Goal: Transaction & Acquisition: Download file/media

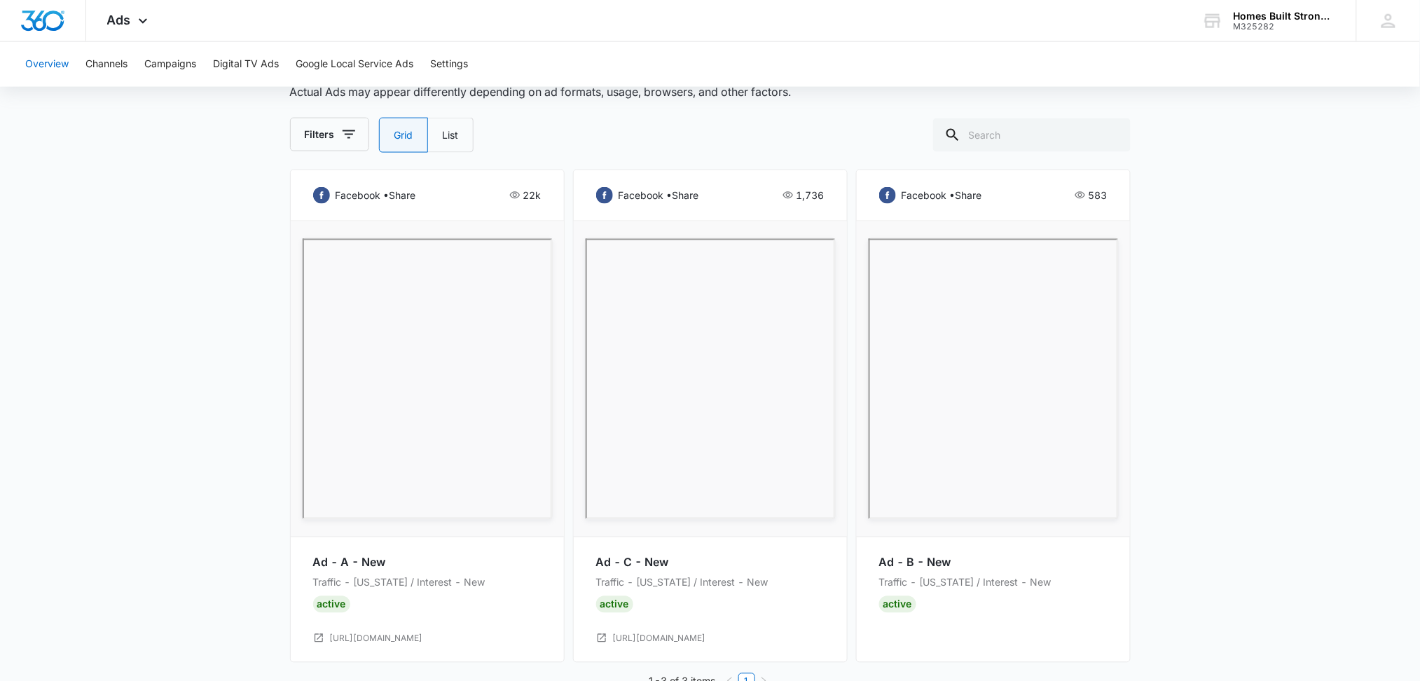
click at [50, 63] on button "Overview" at bounding box center [46, 64] width 43 height 45
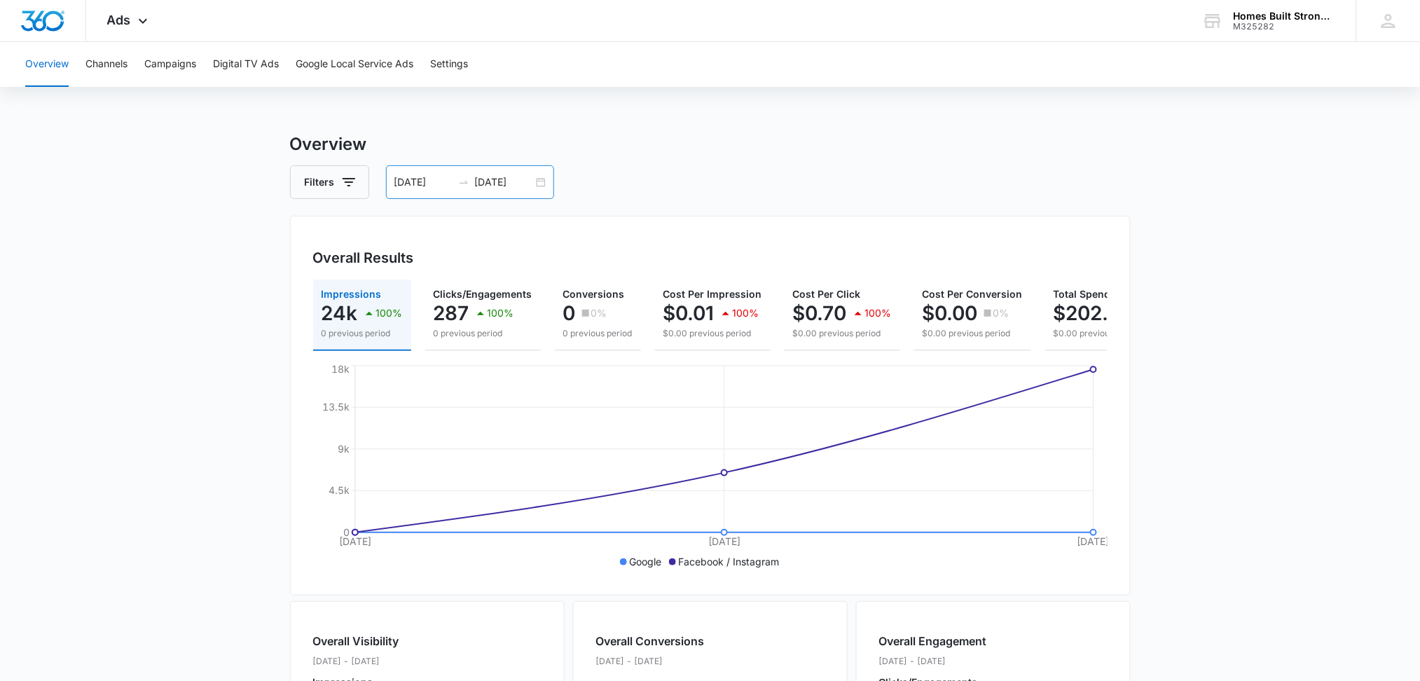
click at [431, 180] on input "[DATE]" at bounding box center [423, 181] width 58 height 15
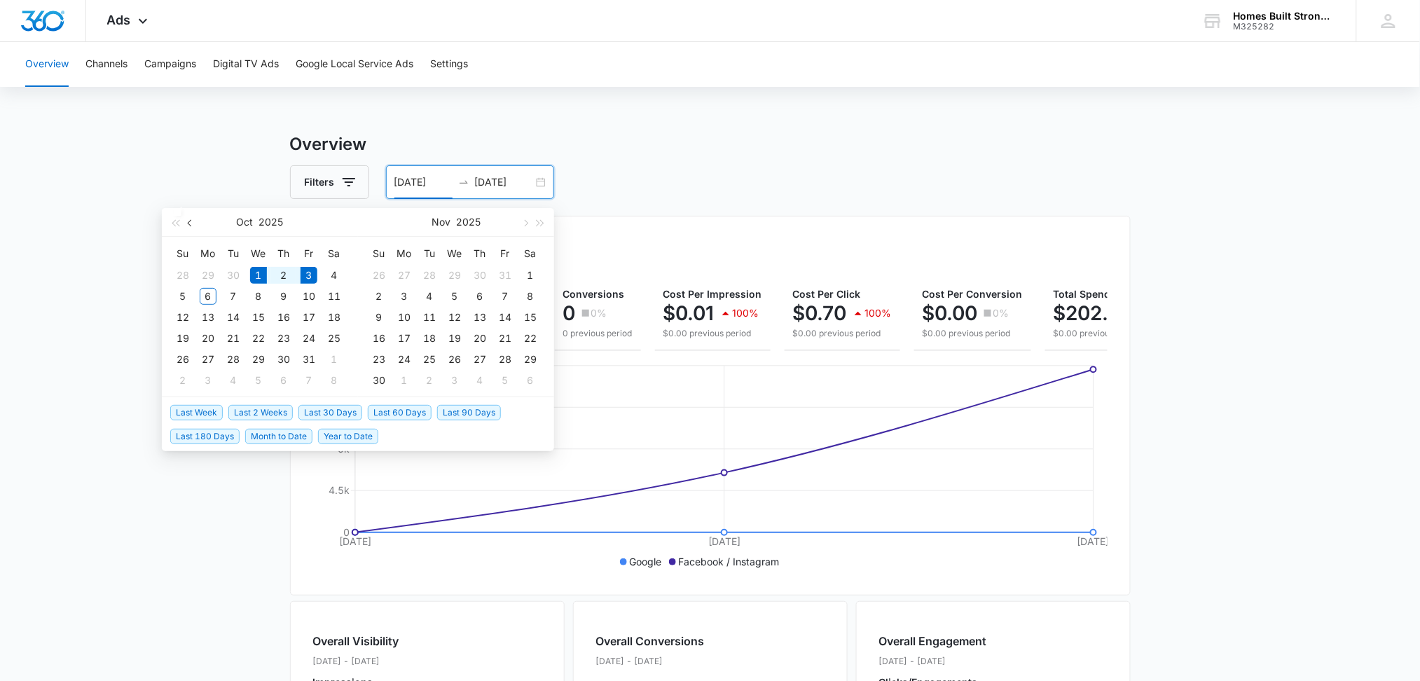
click at [189, 219] on span "button" at bounding box center [191, 222] width 7 height 7
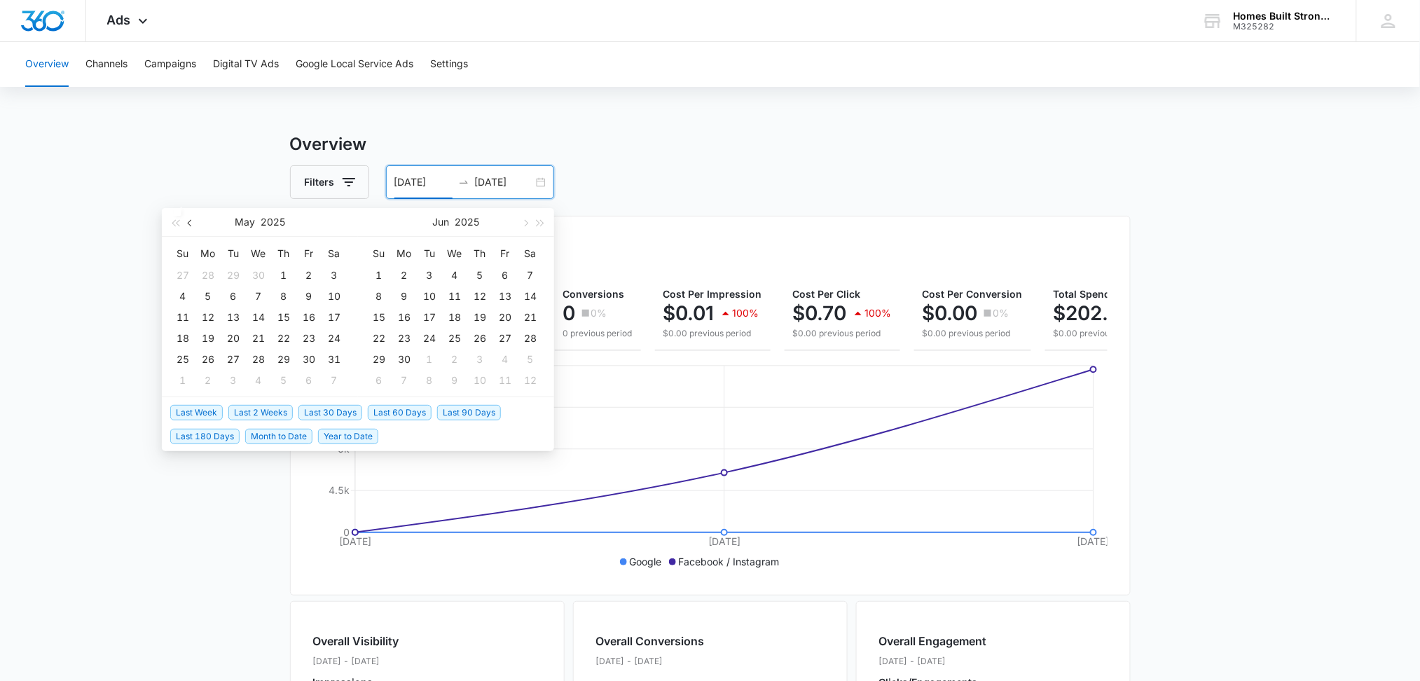
click at [189, 219] on span "button" at bounding box center [191, 222] width 7 height 7
type input "04/01/2025"
click at [225, 274] on div "1" at bounding box center [233, 275] width 17 height 17
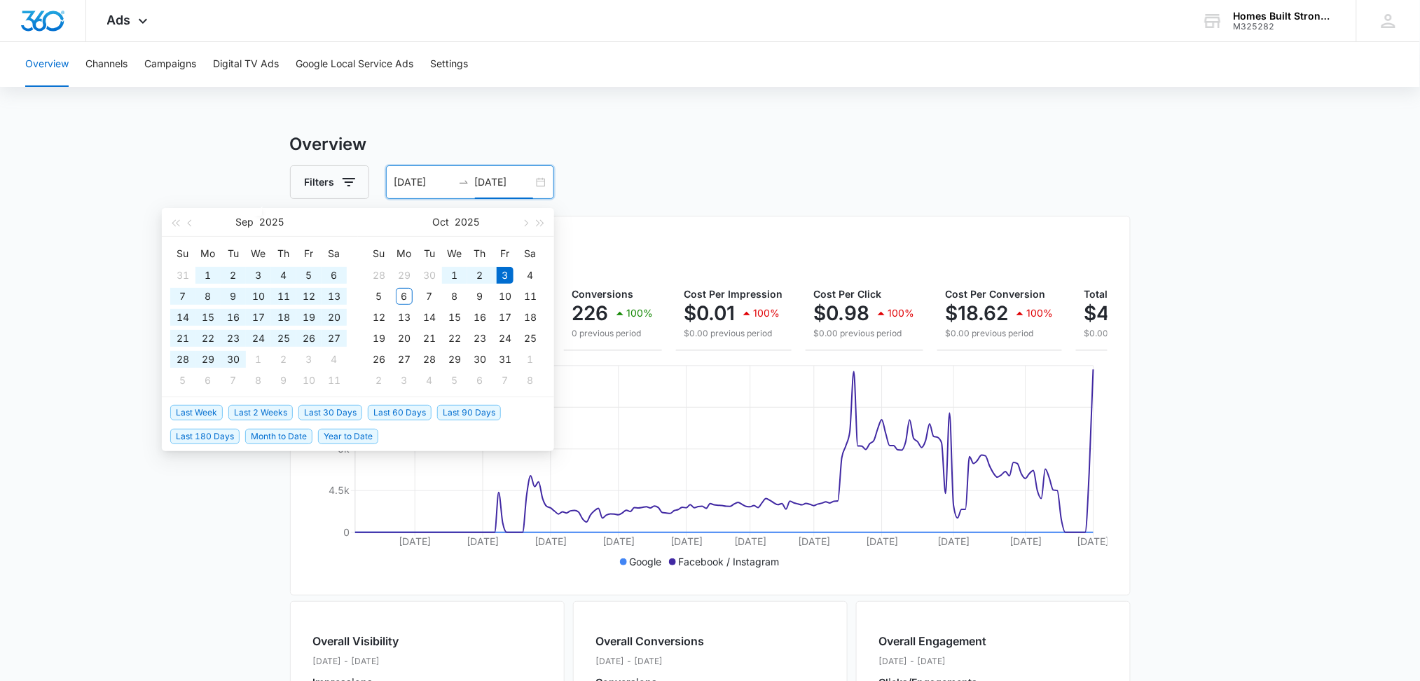
click at [488, 184] on input "10/03/2025" at bounding box center [504, 181] width 58 height 15
click at [539, 179] on div "04/01/2025 10/03/2025" at bounding box center [470, 182] width 168 height 34
click at [189, 219] on span "button" at bounding box center [191, 222] width 7 height 7
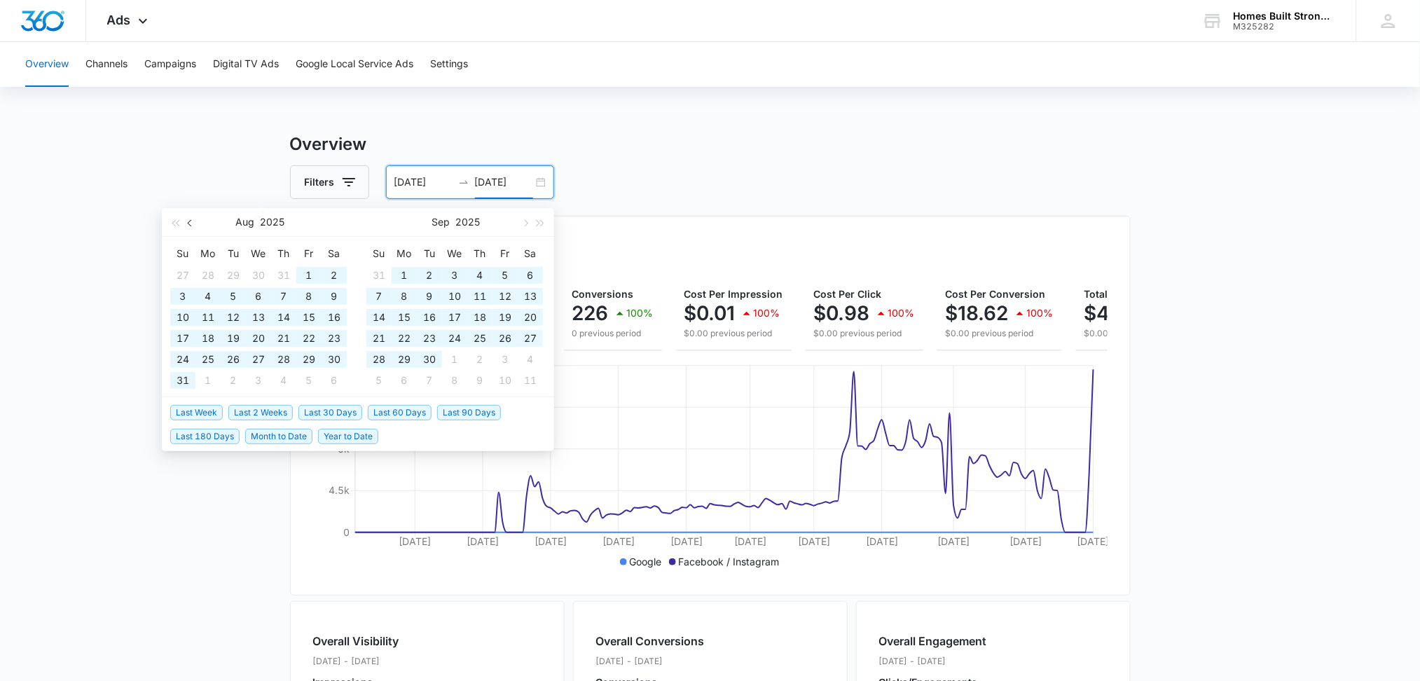
click at [189, 219] on span "button" at bounding box center [191, 222] width 7 height 7
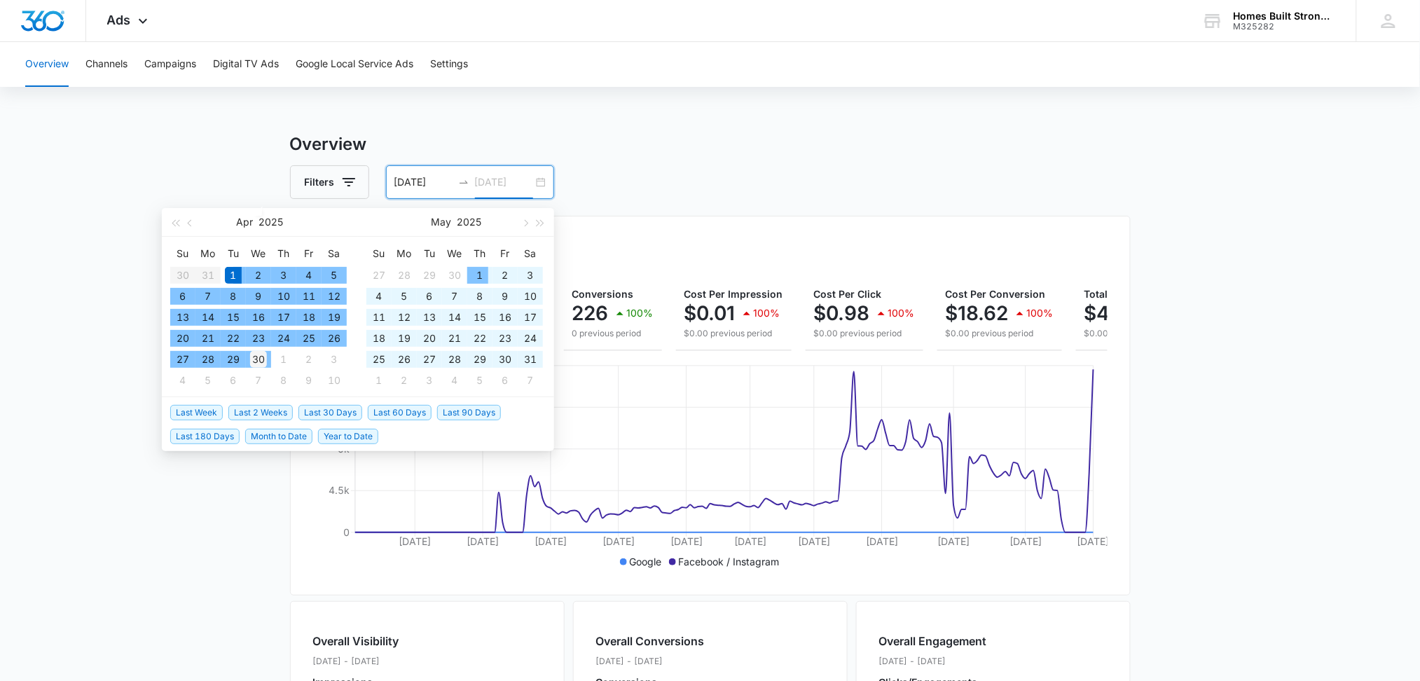
type input "04/30/2025"
click at [262, 352] on div "30" at bounding box center [258, 359] width 17 height 17
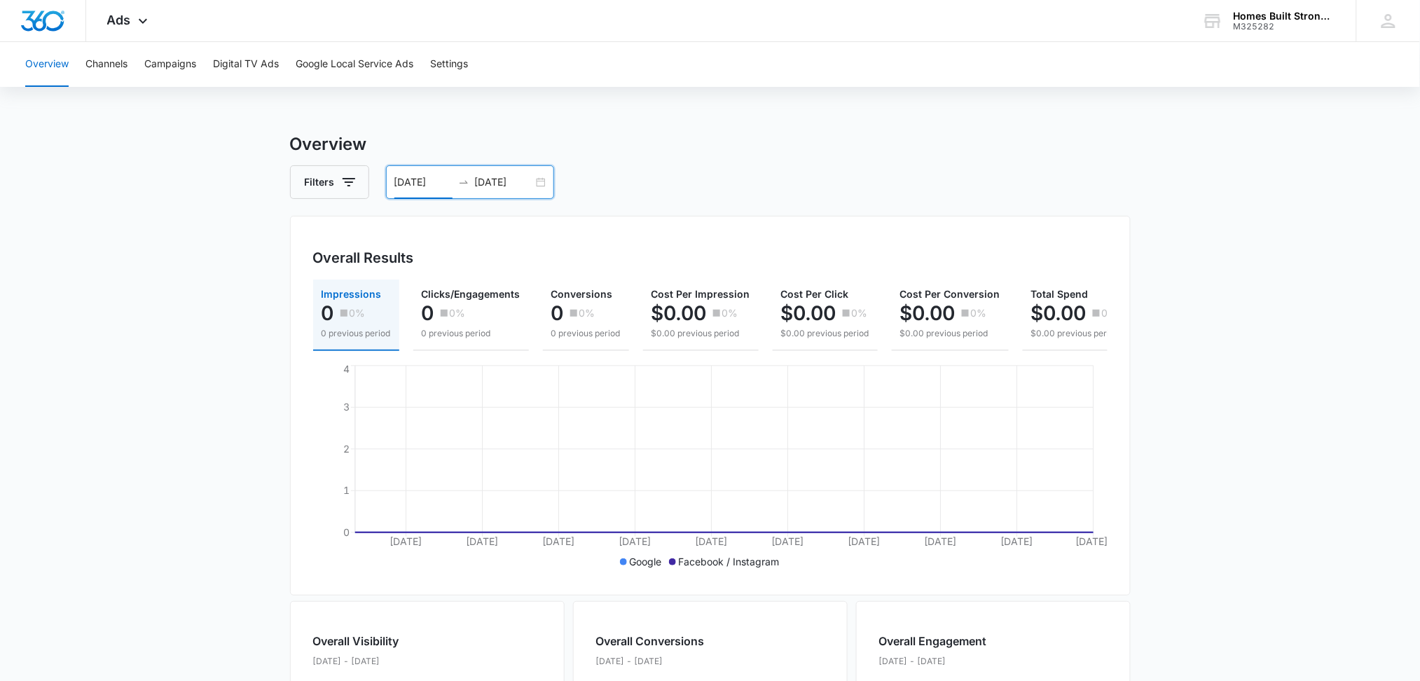
click at [438, 179] on input "04/01/2025" at bounding box center [423, 181] width 58 height 15
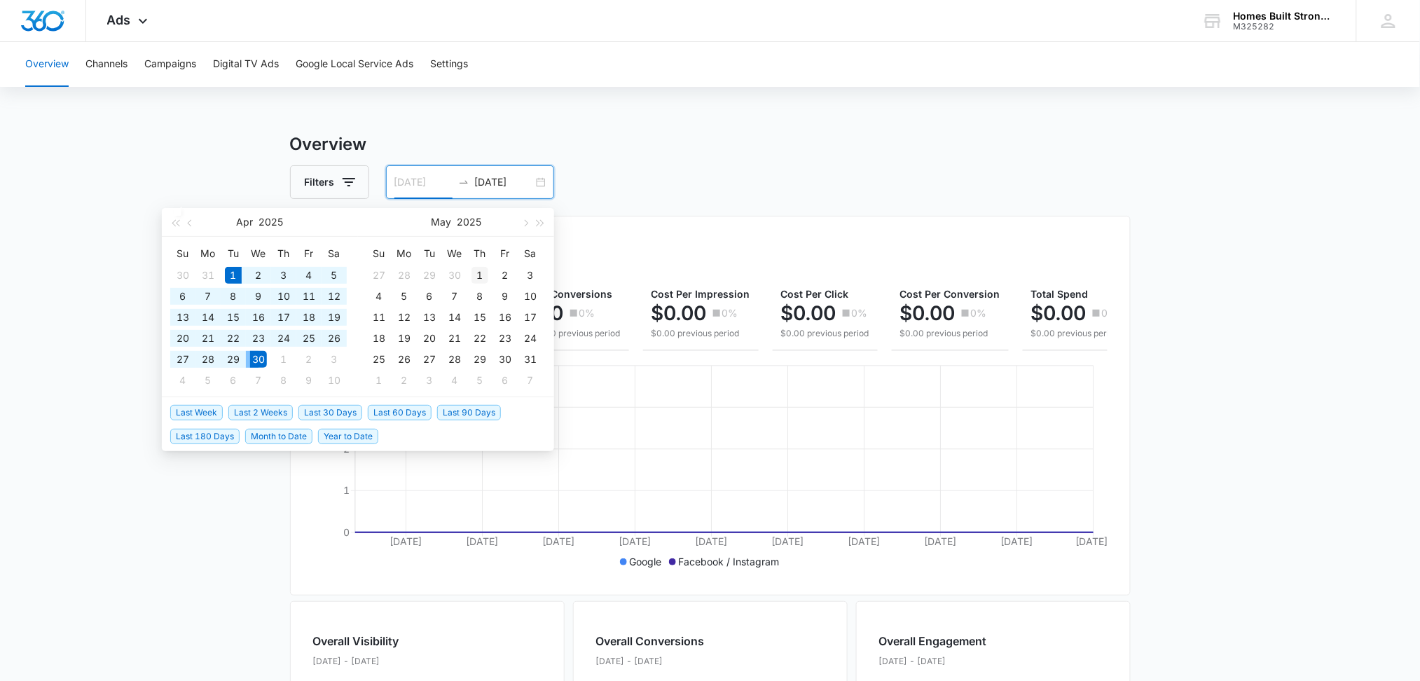
type input "05/01/2025"
click at [476, 276] on div "1" at bounding box center [479, 275] width 17 height 17
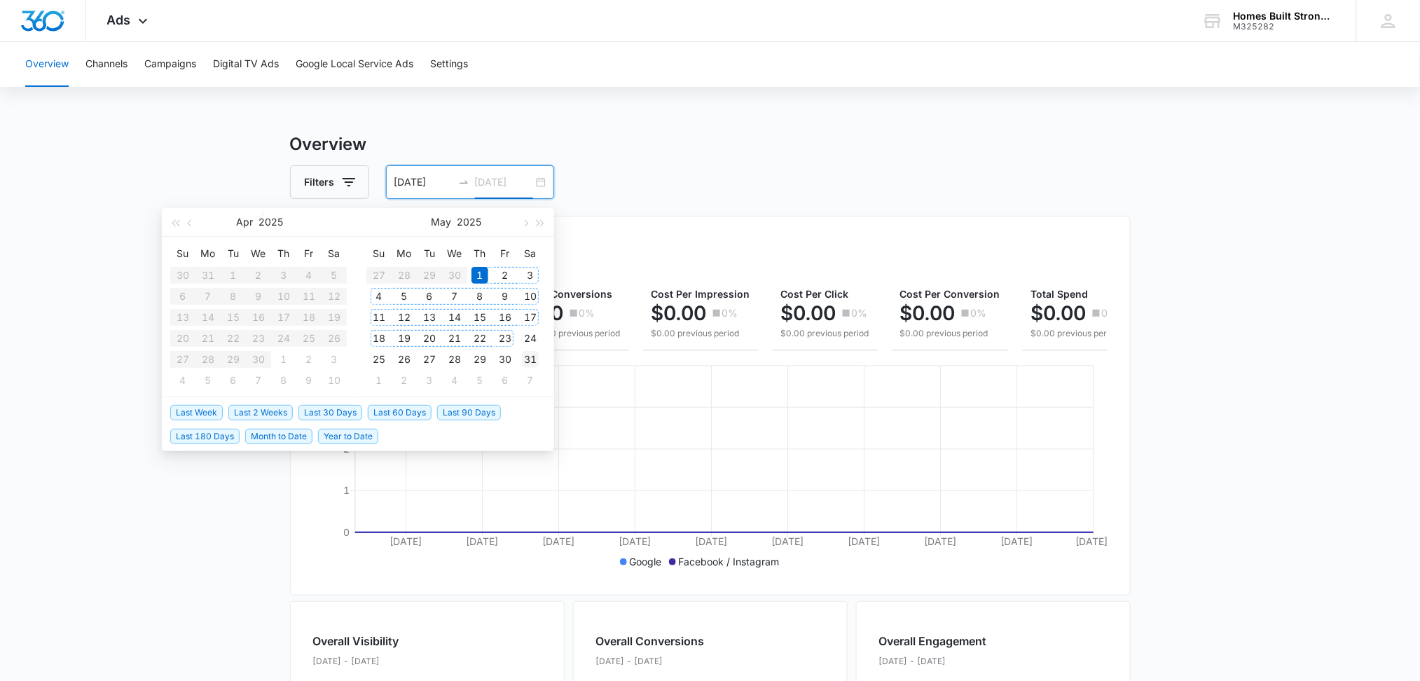
type input "05/31/2025"
click at [530, 352] on div "31" at bounding box center [530, 359] width 17 height 17
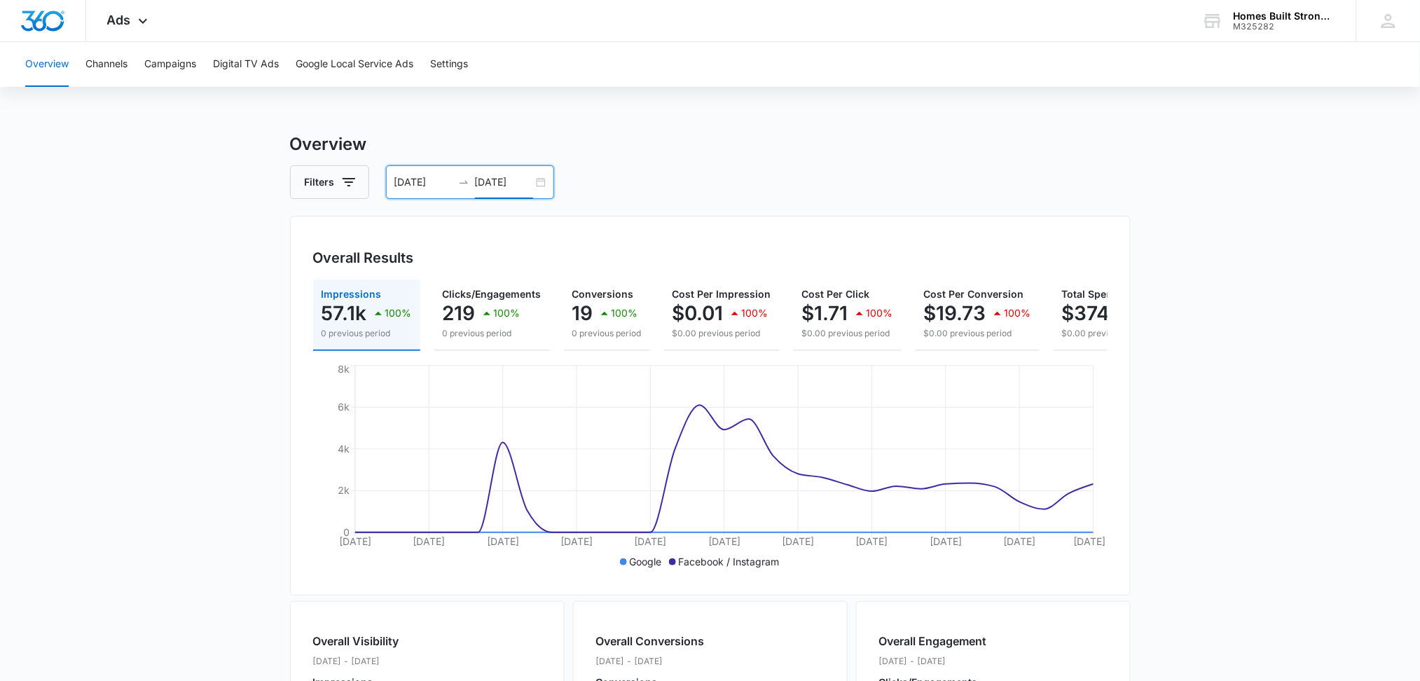
click at [427, 174] on input "05/01/2025" at bounding box center [423, 181] width 58 height 15
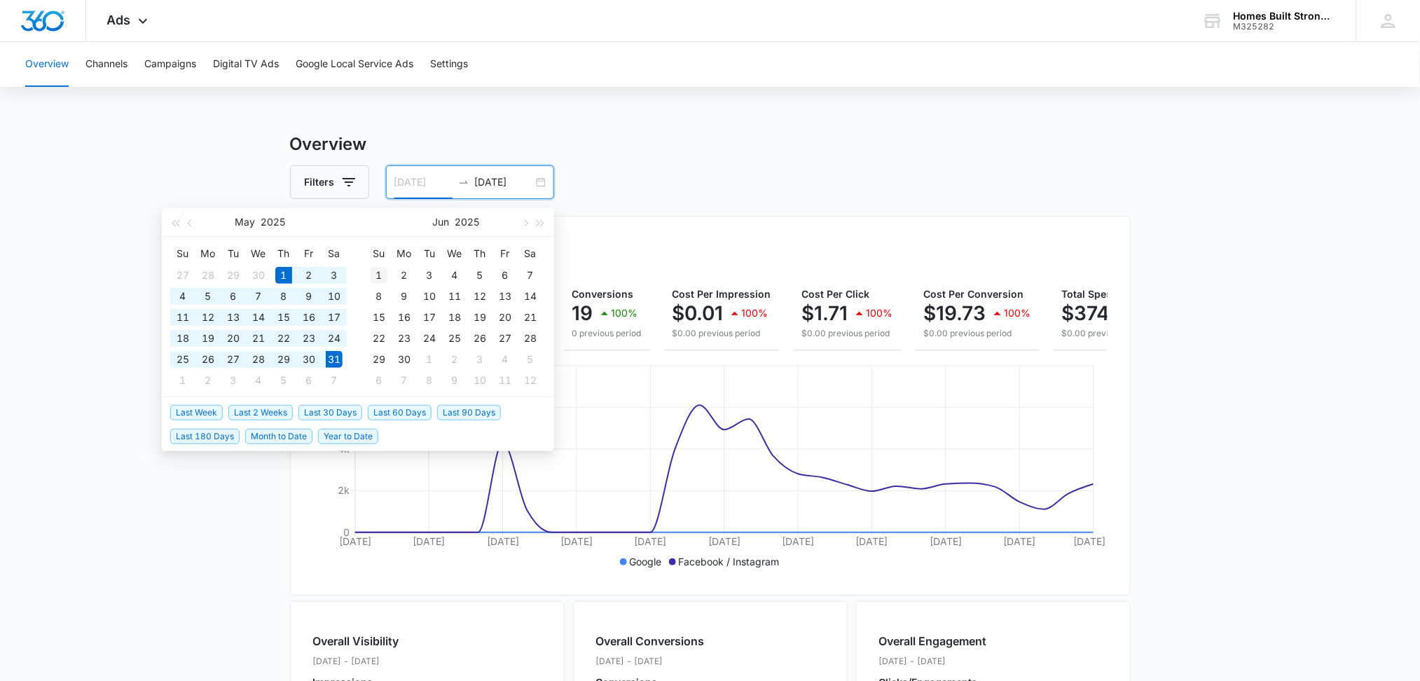
type input "06/01/2025"
click at [380, 272] on div "1" at bounding box center [379, 275] width 17 height 17
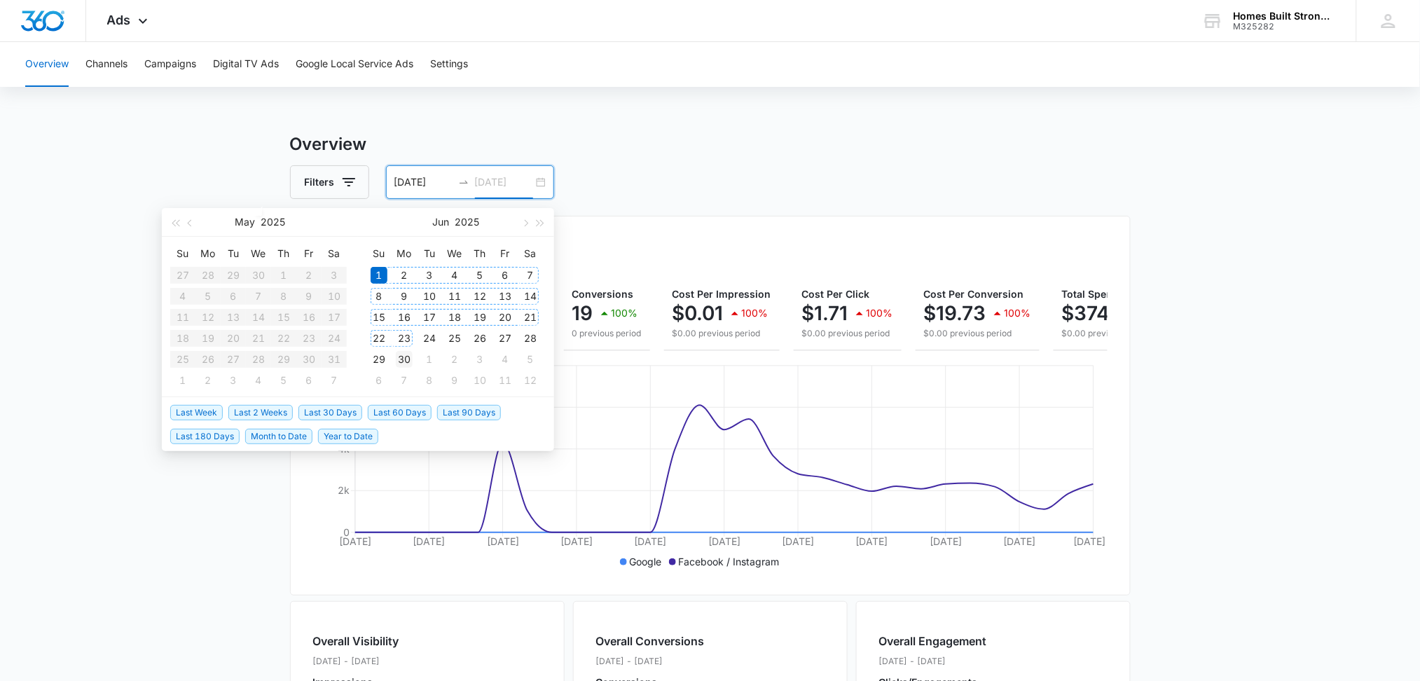
type input "06/30/2025"
click at [408, 352] on div "30" at bounding box center [404, 359] width 17 height 17
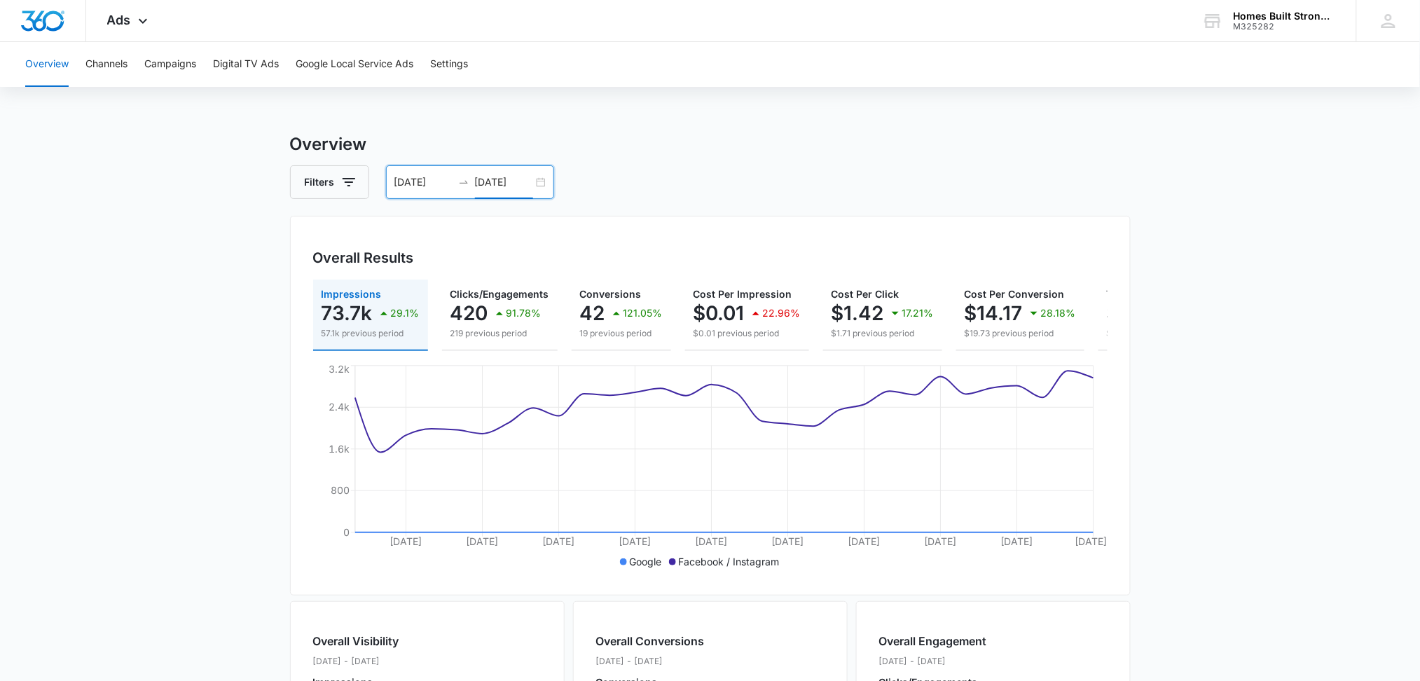
click at [433, 177] on input "06/01/2025" at bounding box center [423, 181] width 58 height 15
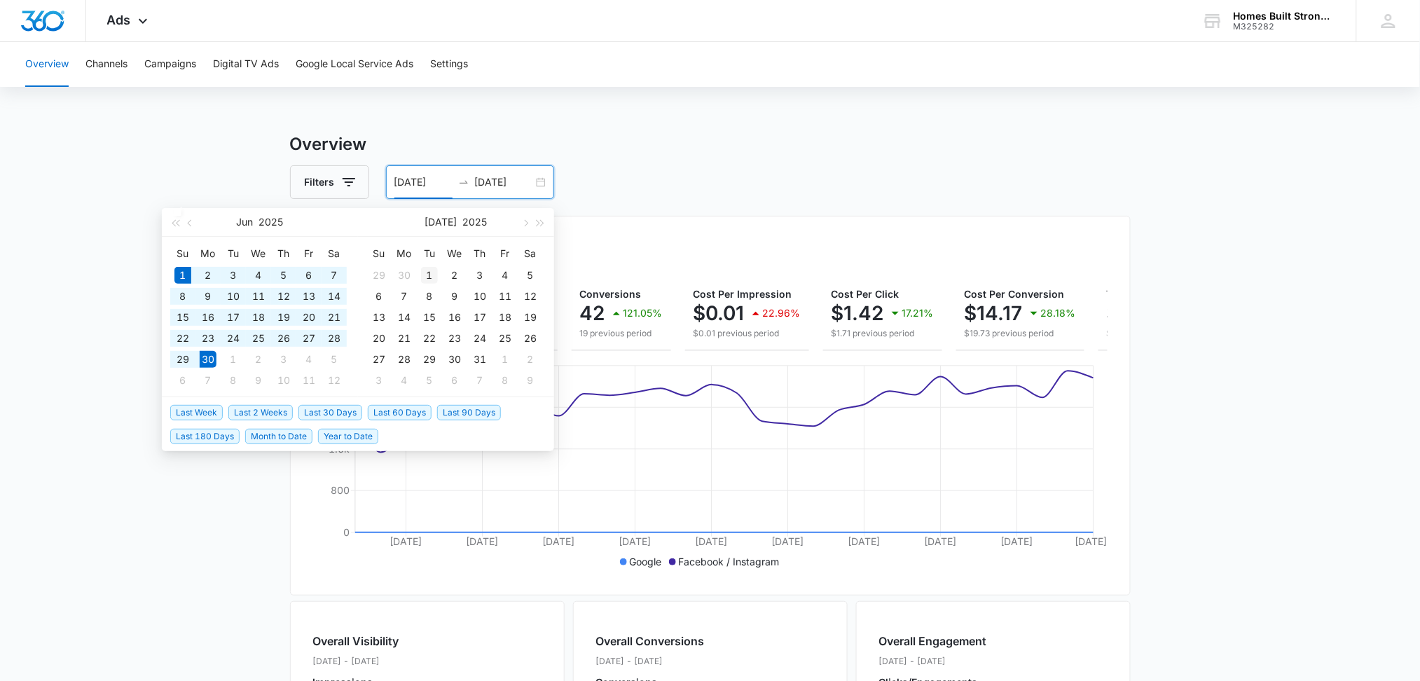
type input "07/01/2025"
click at [427, 274] on div "1" at bounding box center [429, 275] width 17 height 17
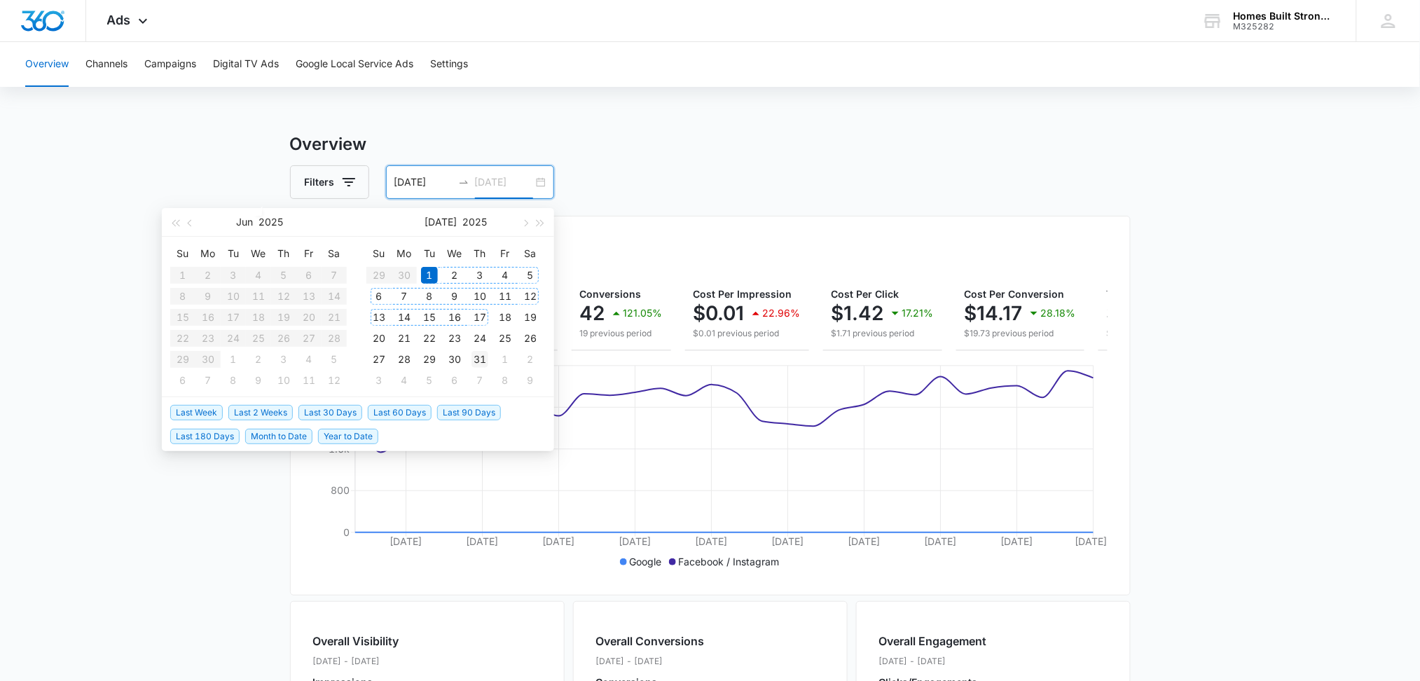
type input "07/31/2025"
click at [484, 360] on div "31" at bounding box center [479, 359] width 17 height 17
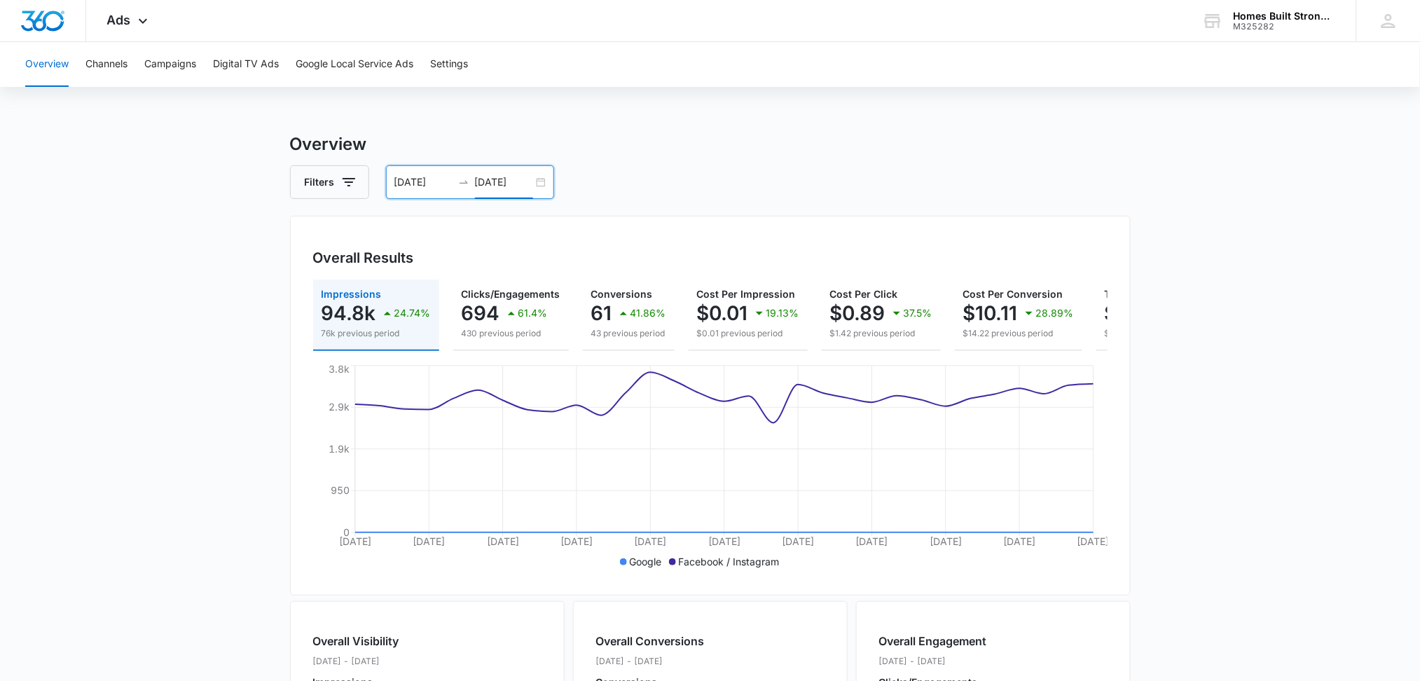
click at [429, 182] on input "07/01/2025" at bounding box center [423, 181] width 58 height 15
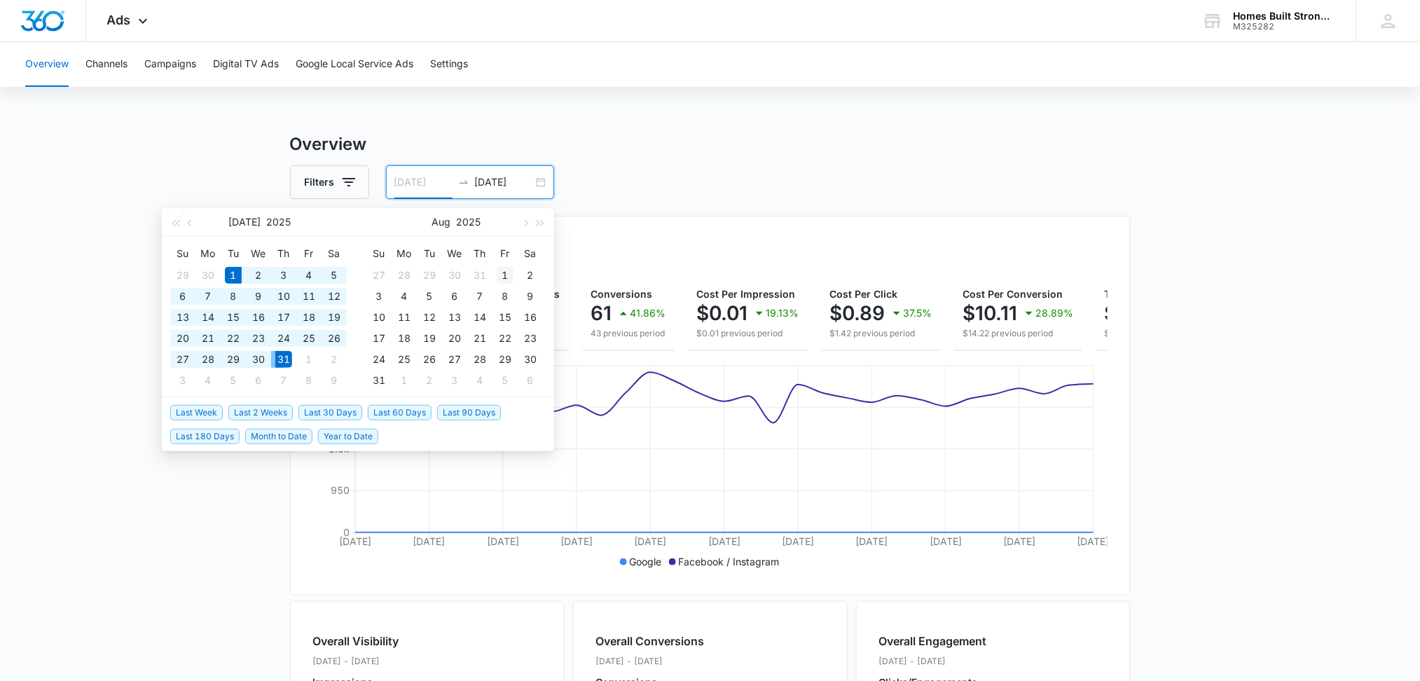
type input "08/01/2025"
click at [504, 278] on div "1" at bounding box center [505, 275] width 17 height 17
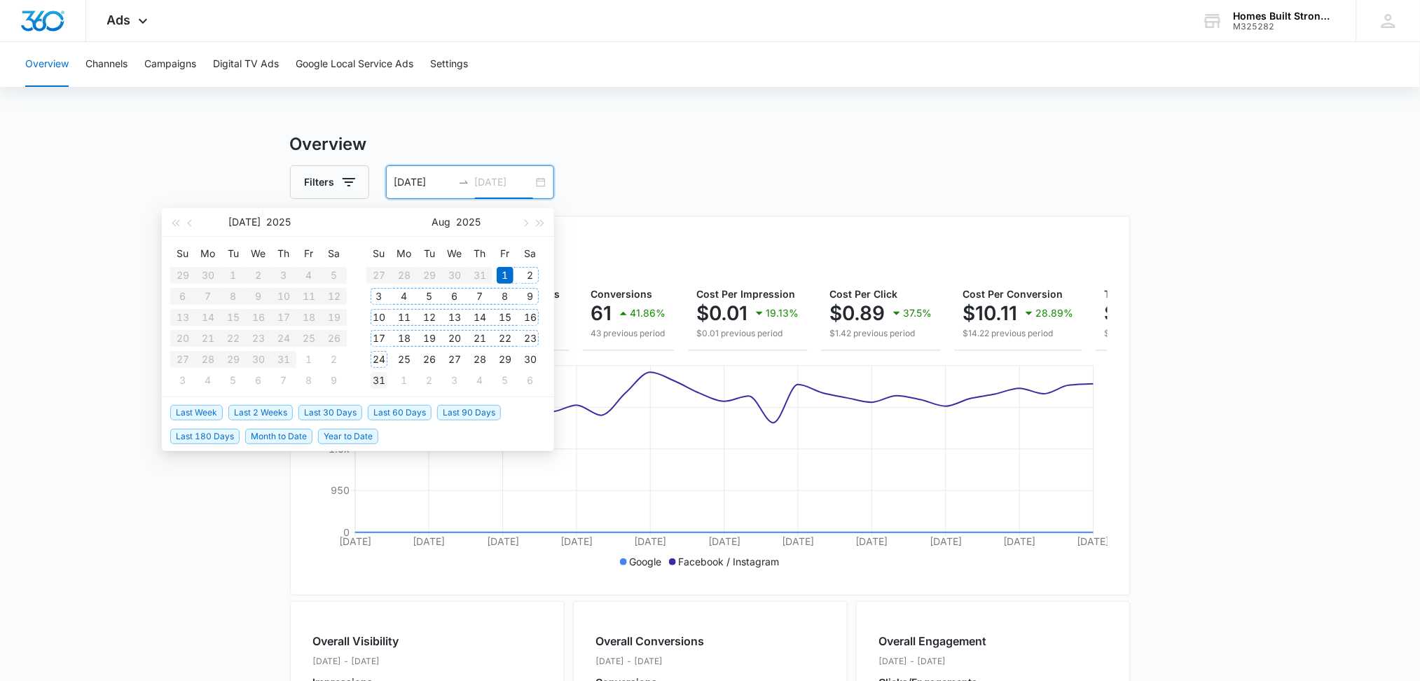
type input "08/31/2025"
click at [383, 372] on div "31" at bounding box center [379, 380] width 17 height 17
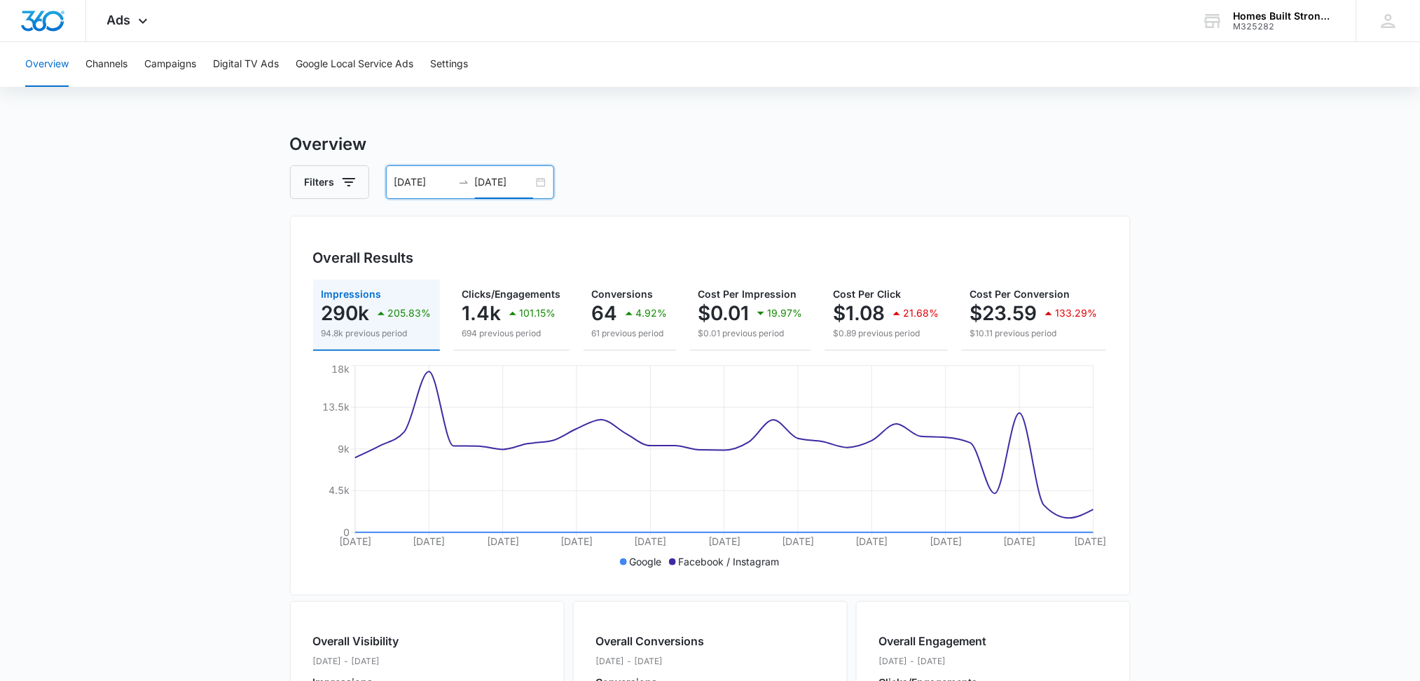
click at [429, 181] on input "08/01/2025" at bounding box center [423, 181] width 58 height 15
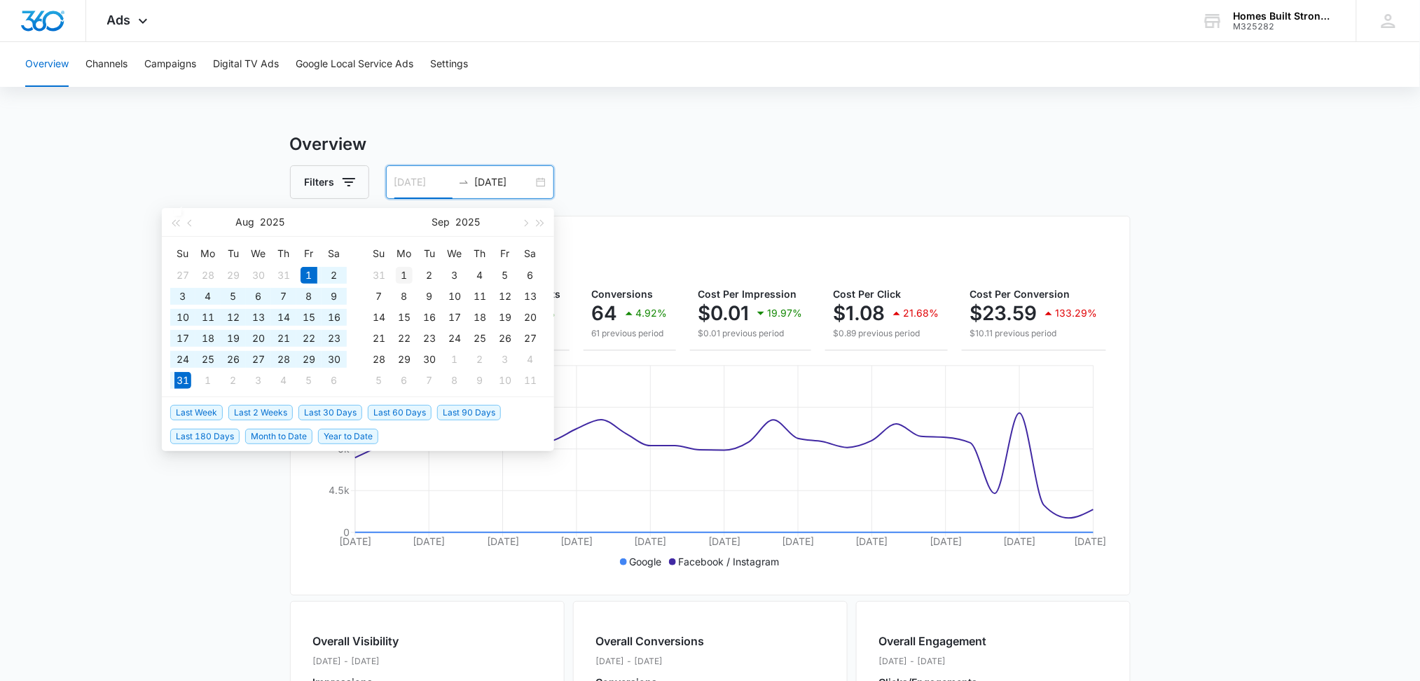
type input "09/01/2025"
click at [407, 273] on div "1" at bounding box center [404, 275] width 17 height 17
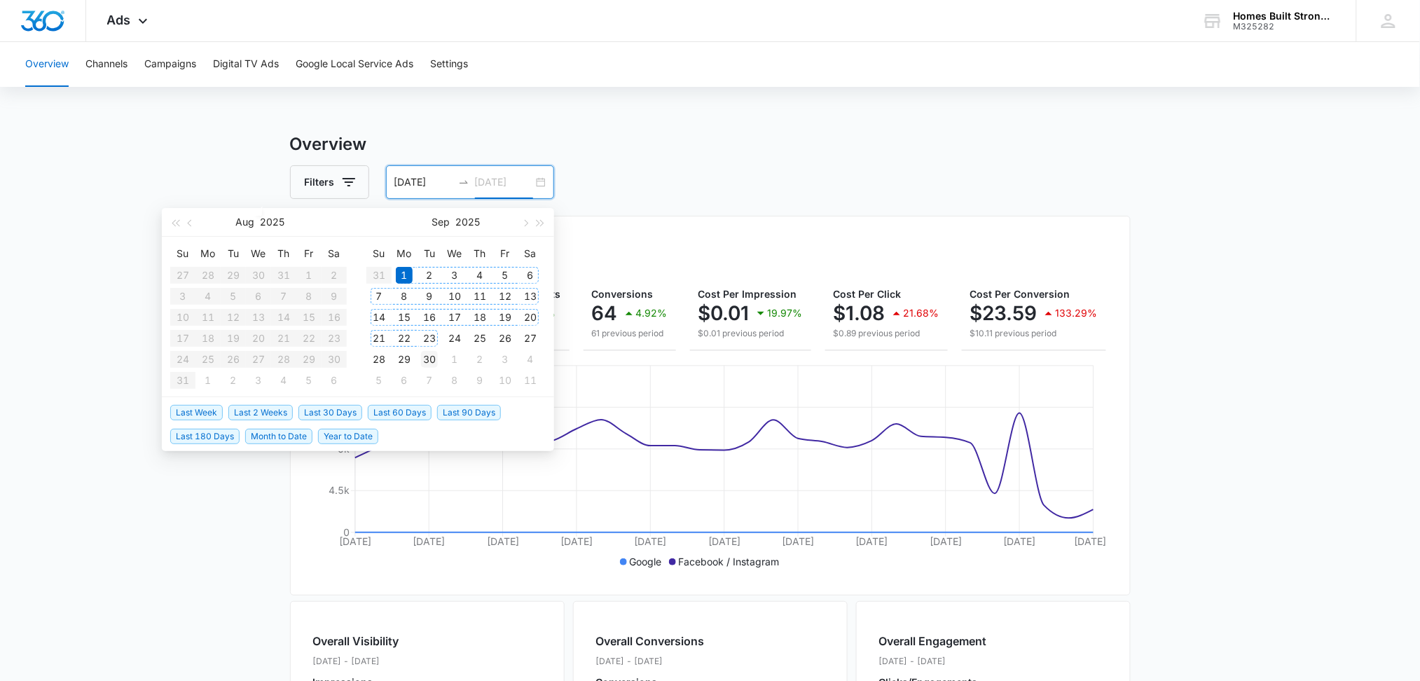
type input "09/30/2025"
click at [431, 354] on div "30" at bounding box center [429, 359] width 17 height 17
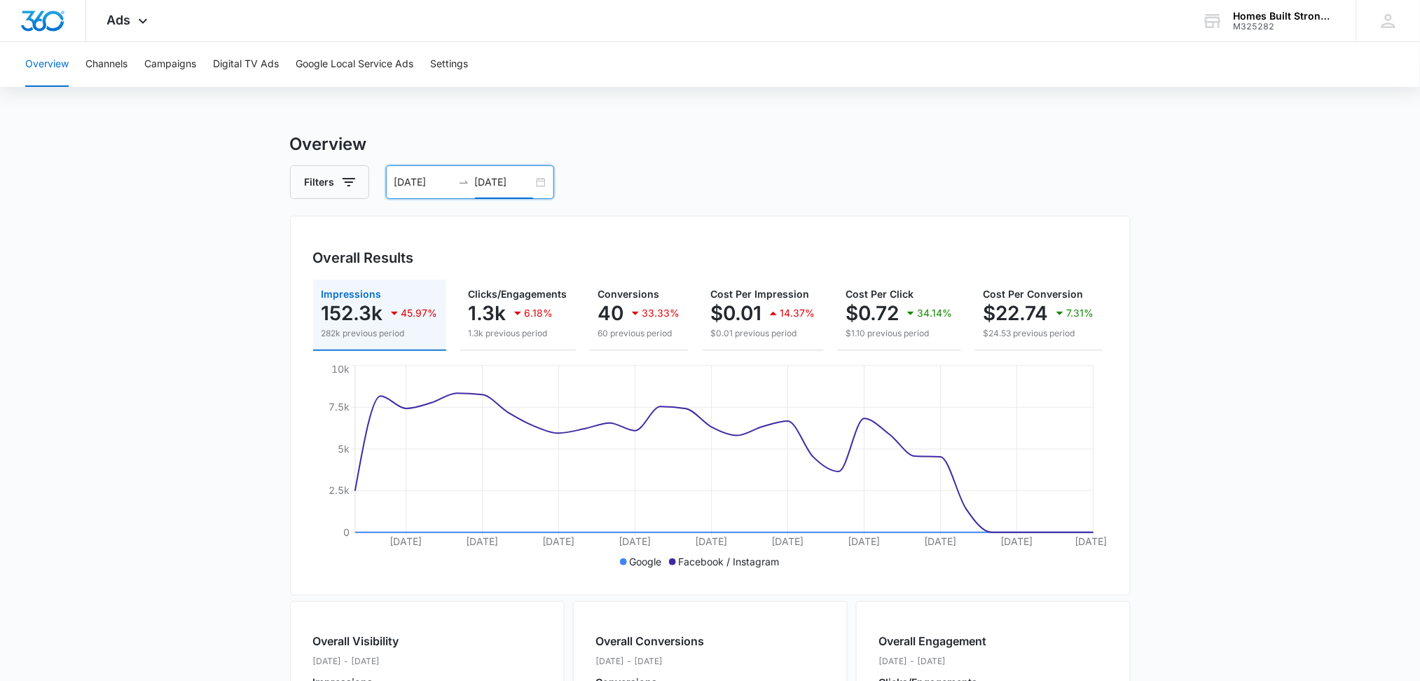
click at [429, 179] on input "09/01/2025" at bounding box center [423, 181] width 58 height 15
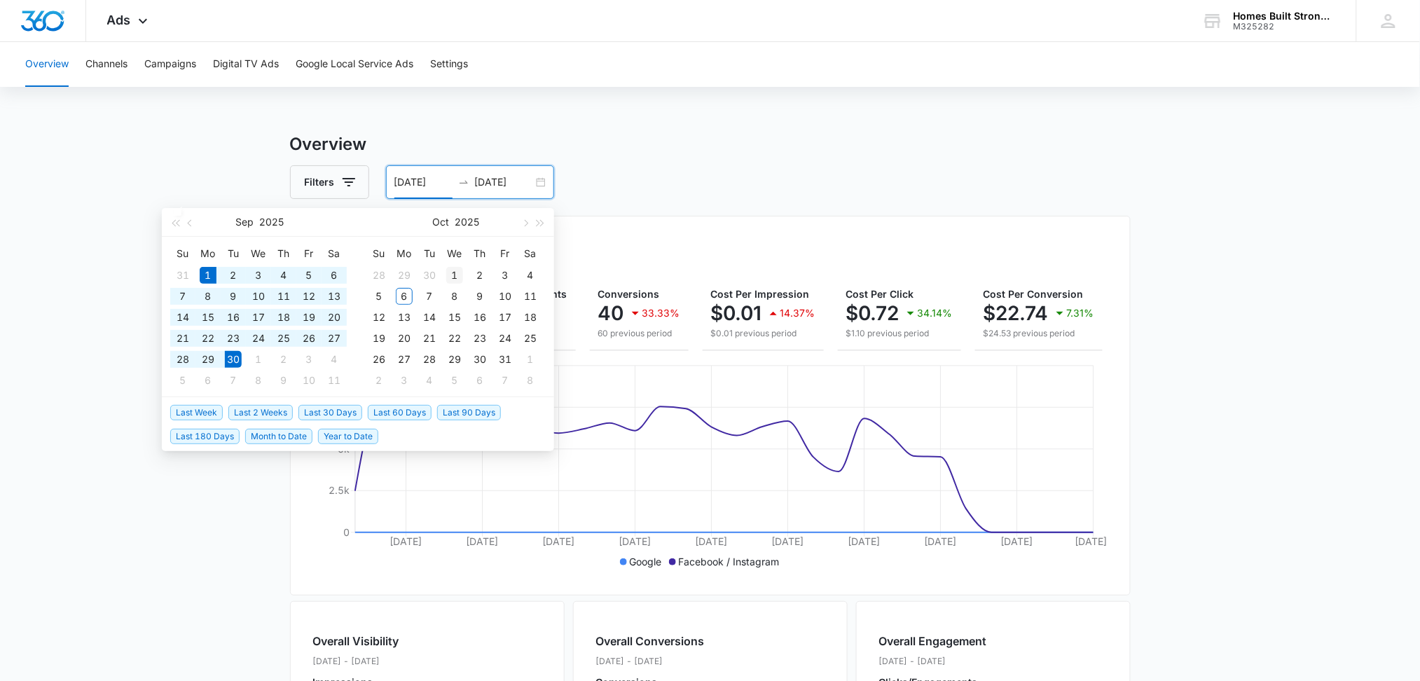
type input "10/01/2025"
click at [455, 276] on div "1" at bounding box center [454, 275] width 17 height 17
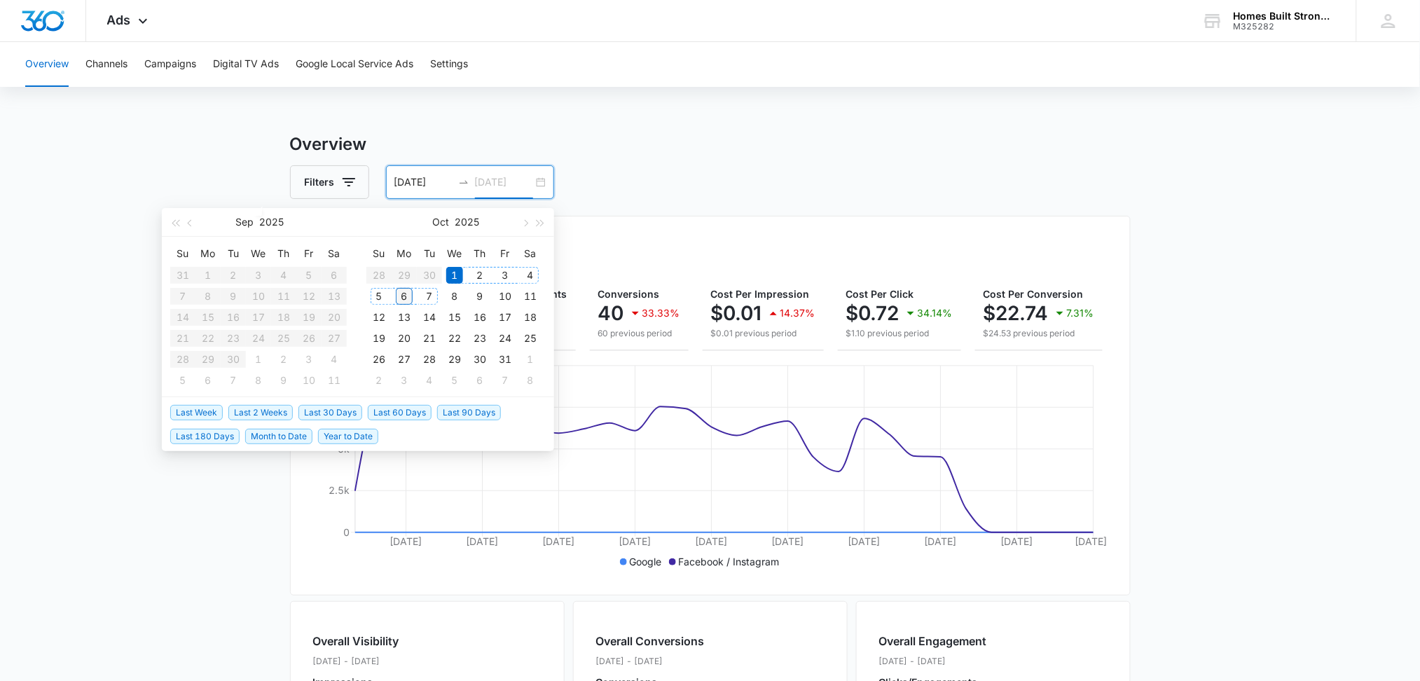
type input "10/06/2025"
click at [408, 296] on div "6" at bounding box center [404, 296] width 17 height 17
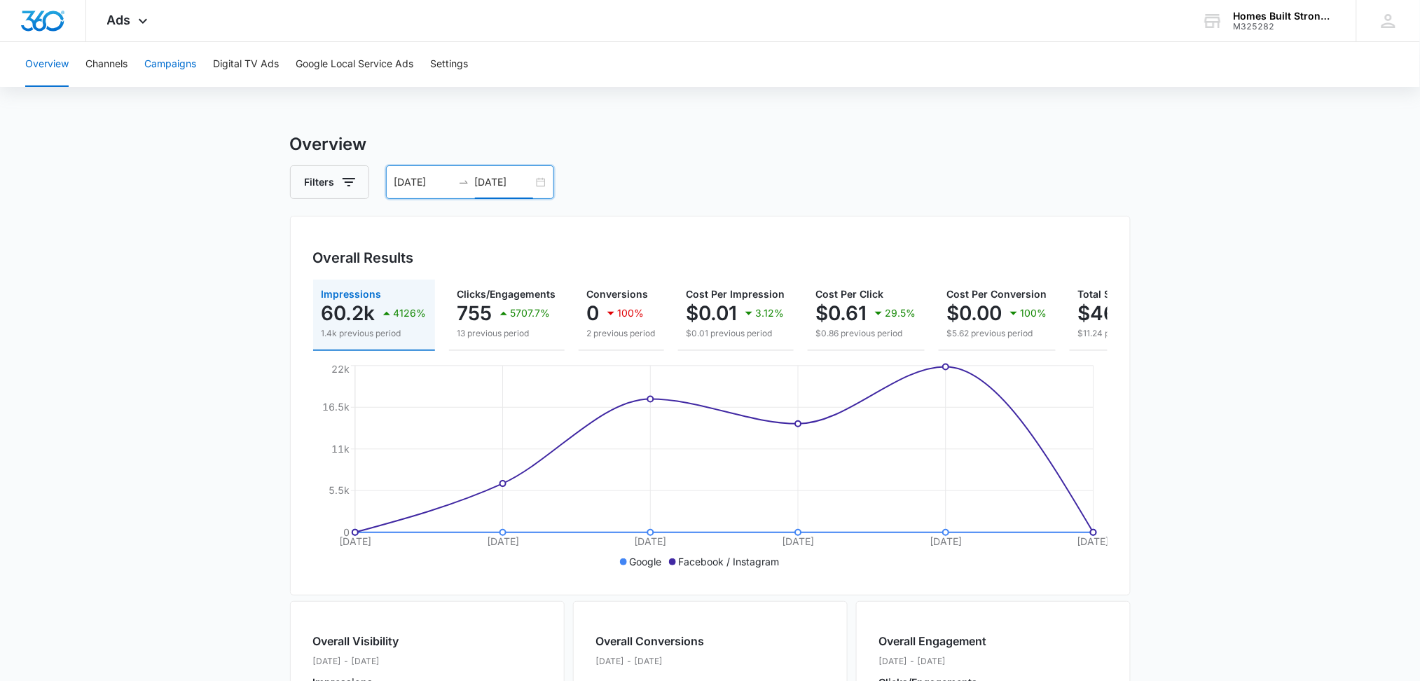
click at [191, 62] on button "Campaigns" at bounding box center [170, 64] width 52 height 45
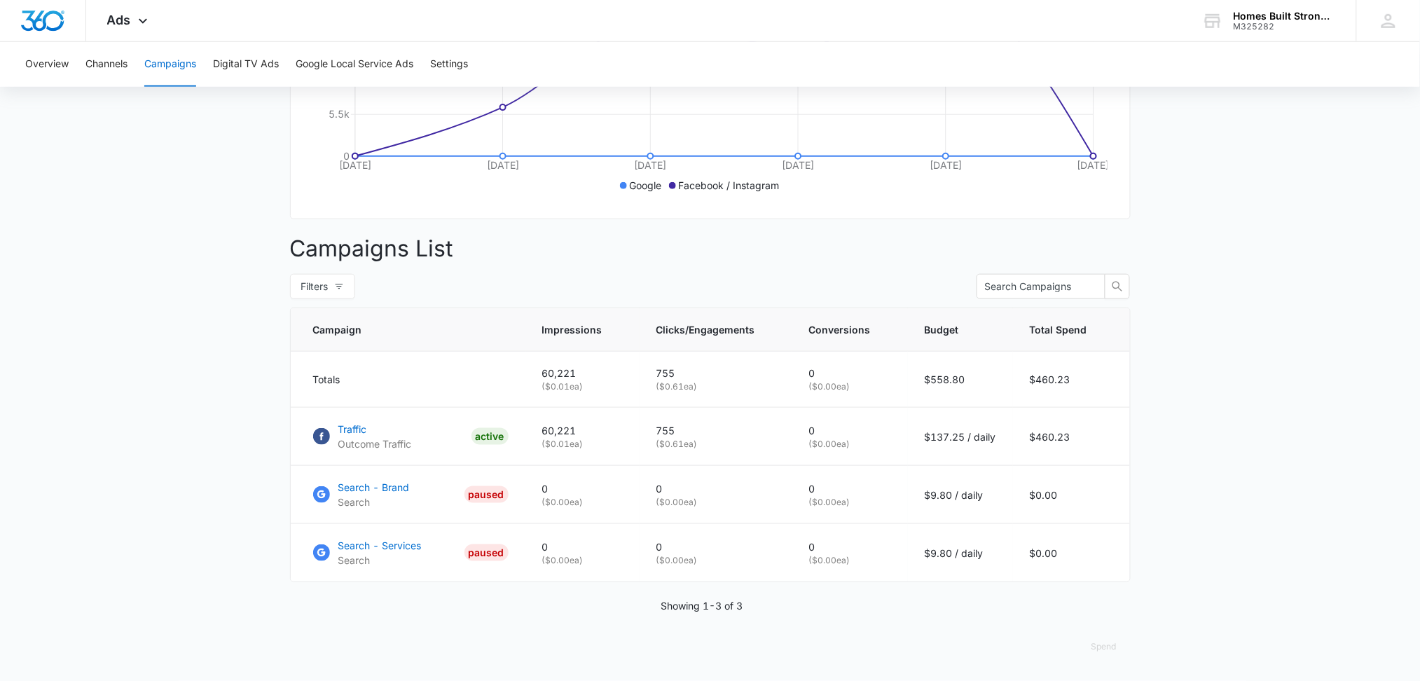
scroll to position [389, 0]
click at [381, 550] on p "Search - Services" at bounding box center [379, 545] width 83 height 15
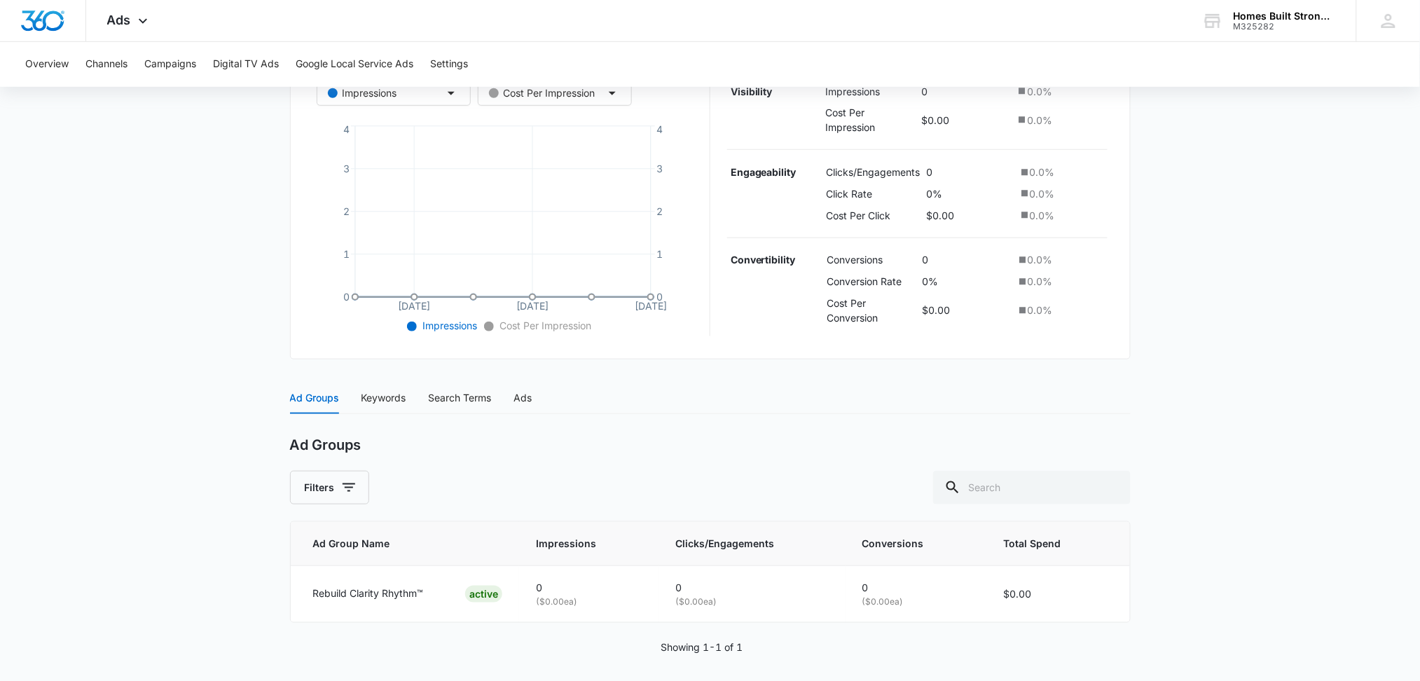
scroll to position [290, 0]
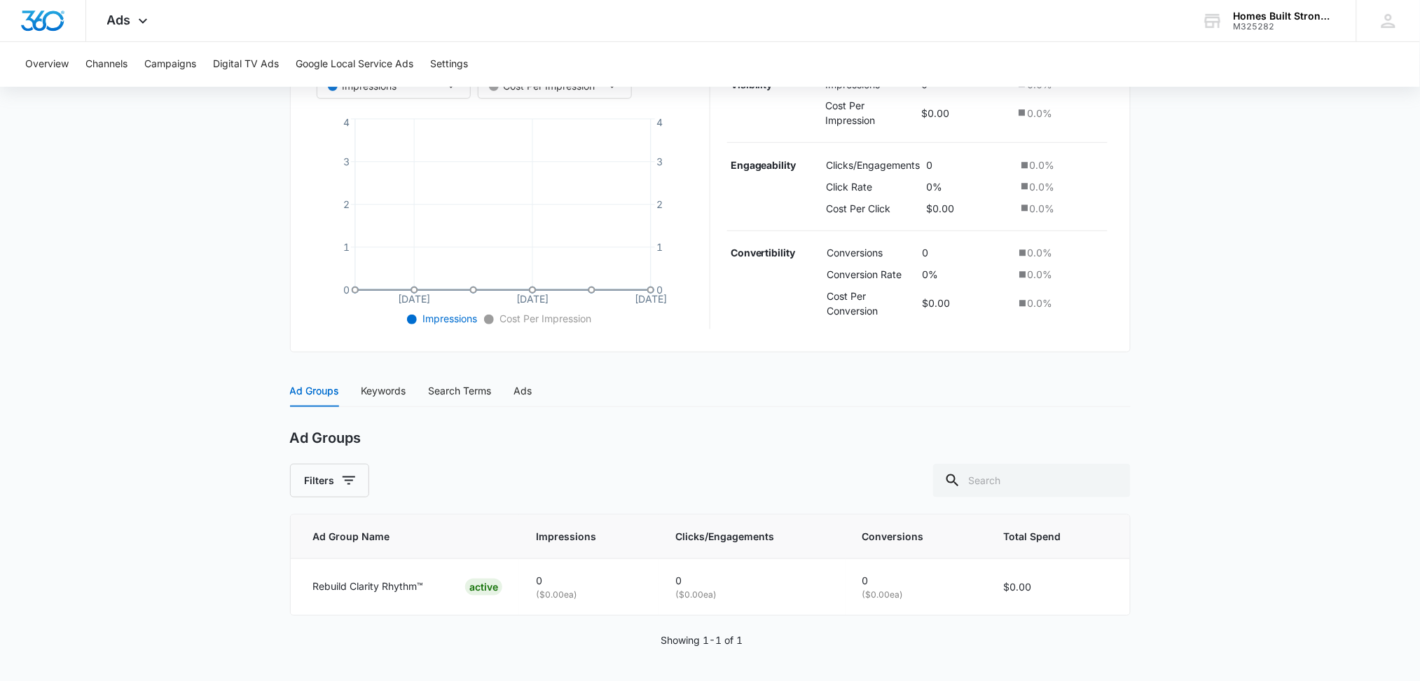
click at [409, 392] on div "Ad Groups Keywords Search Terms Ads" at bounding box center [411, 391] width 242 height 32
click at [394, 390] on div "Keywords" at bounding box center [383, 390] width 45 height 15
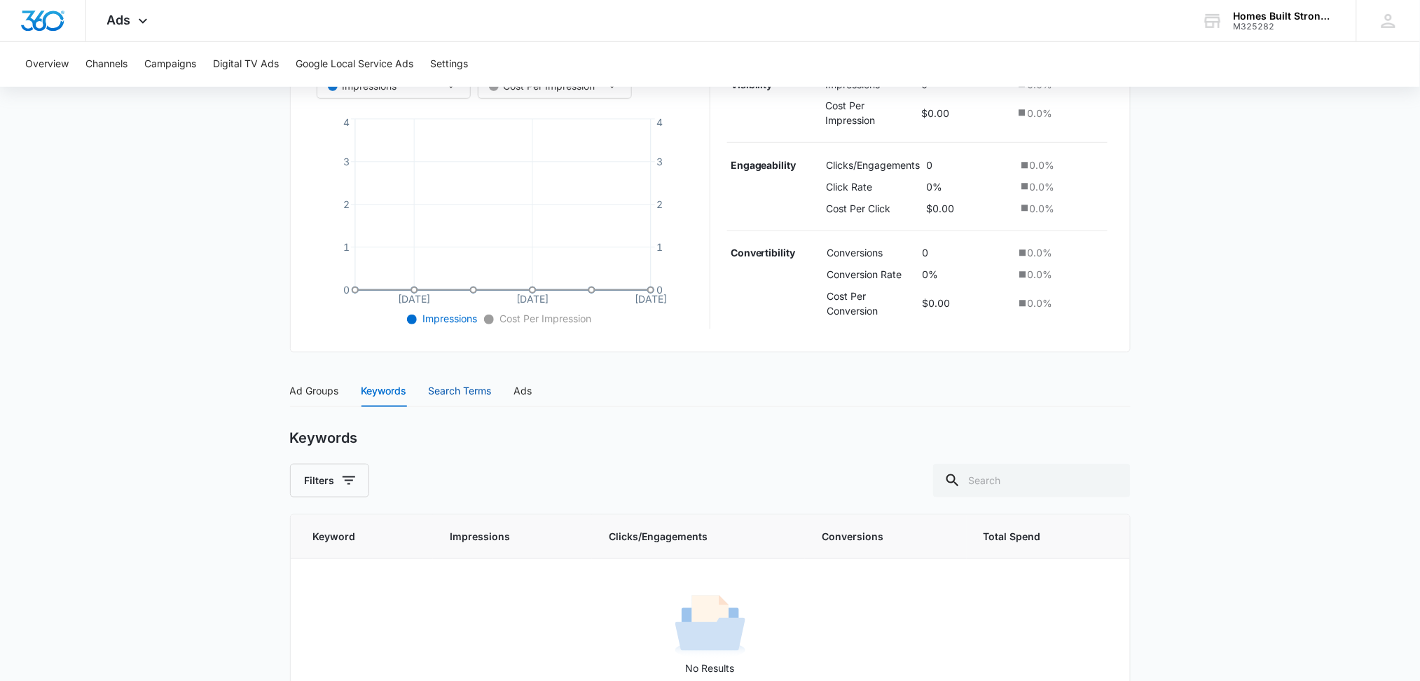
click at [475, 394] on div "Search Terms" at bounding box center [460, 390] width 63 height 15
click at [528, 390] on div "Ads" at bounding box center [523, 390] width 18 height 15
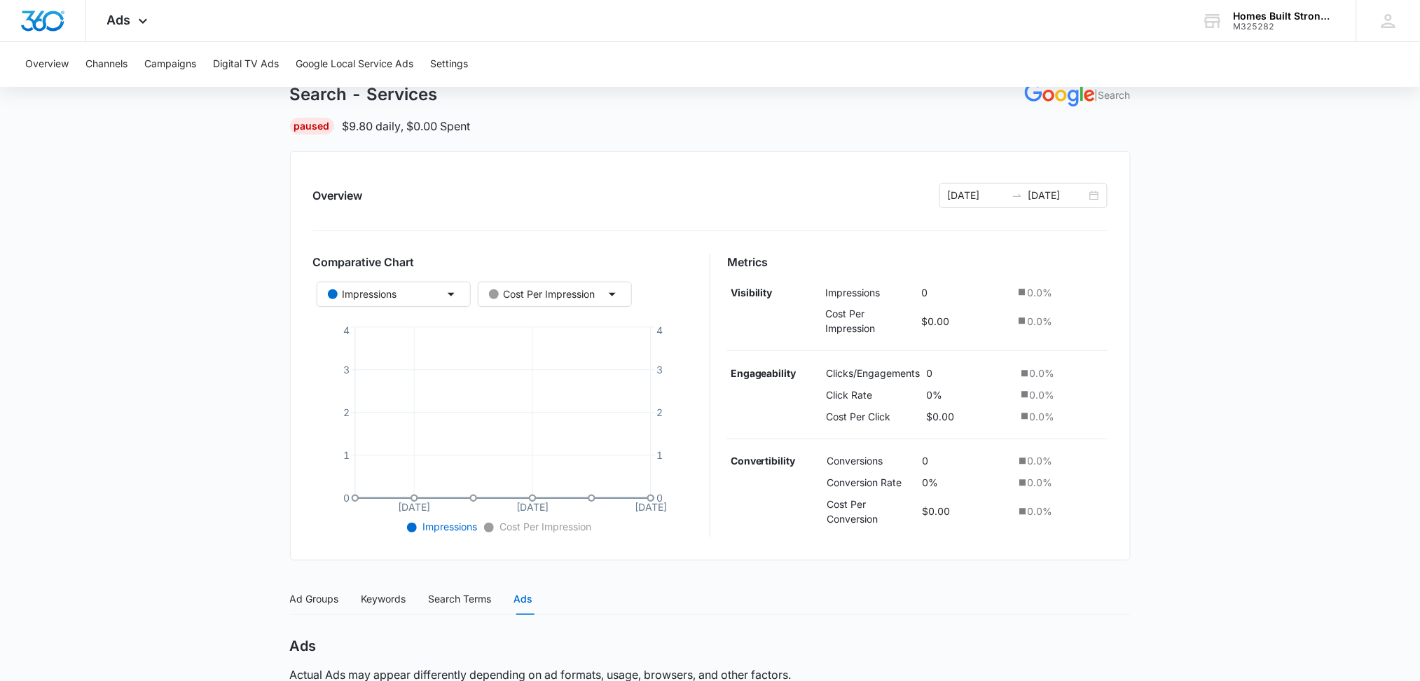
scroll to position [0, 0]
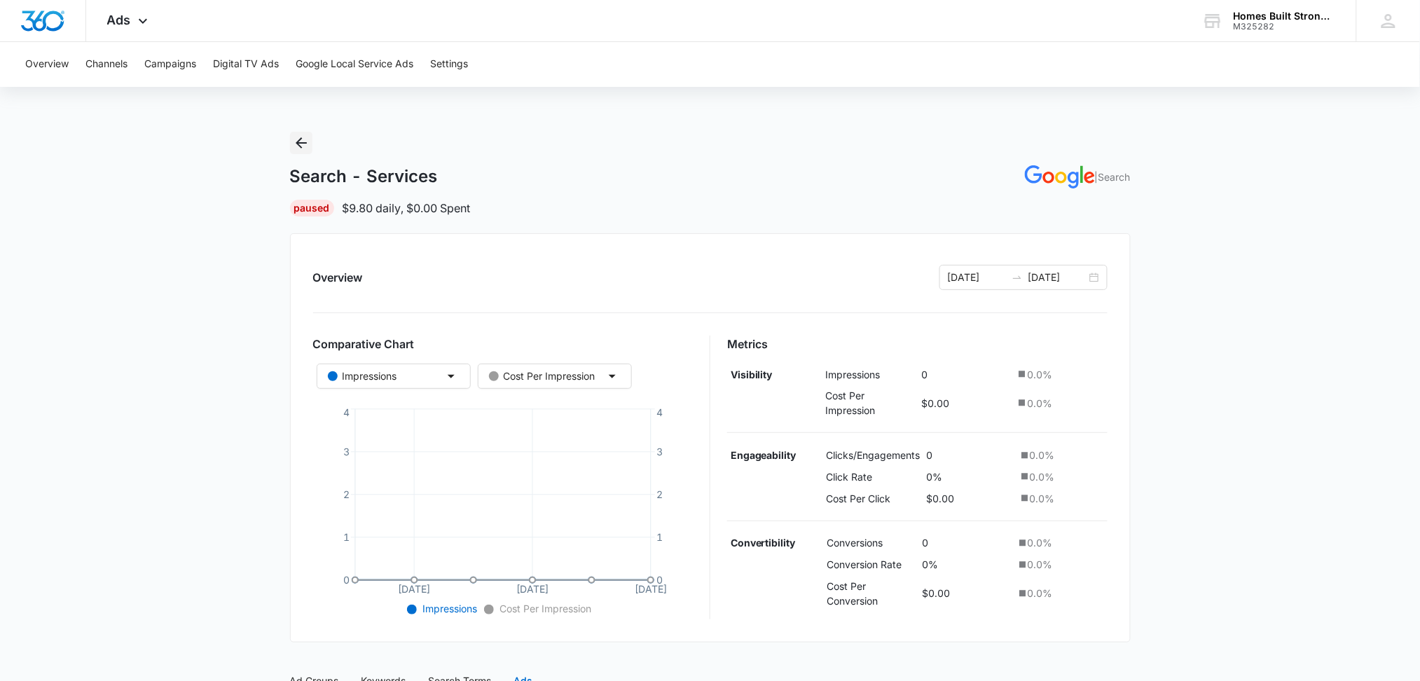
click at [300, 140] on icon "Back" at bounding box center [301, 142] width 17 height 17
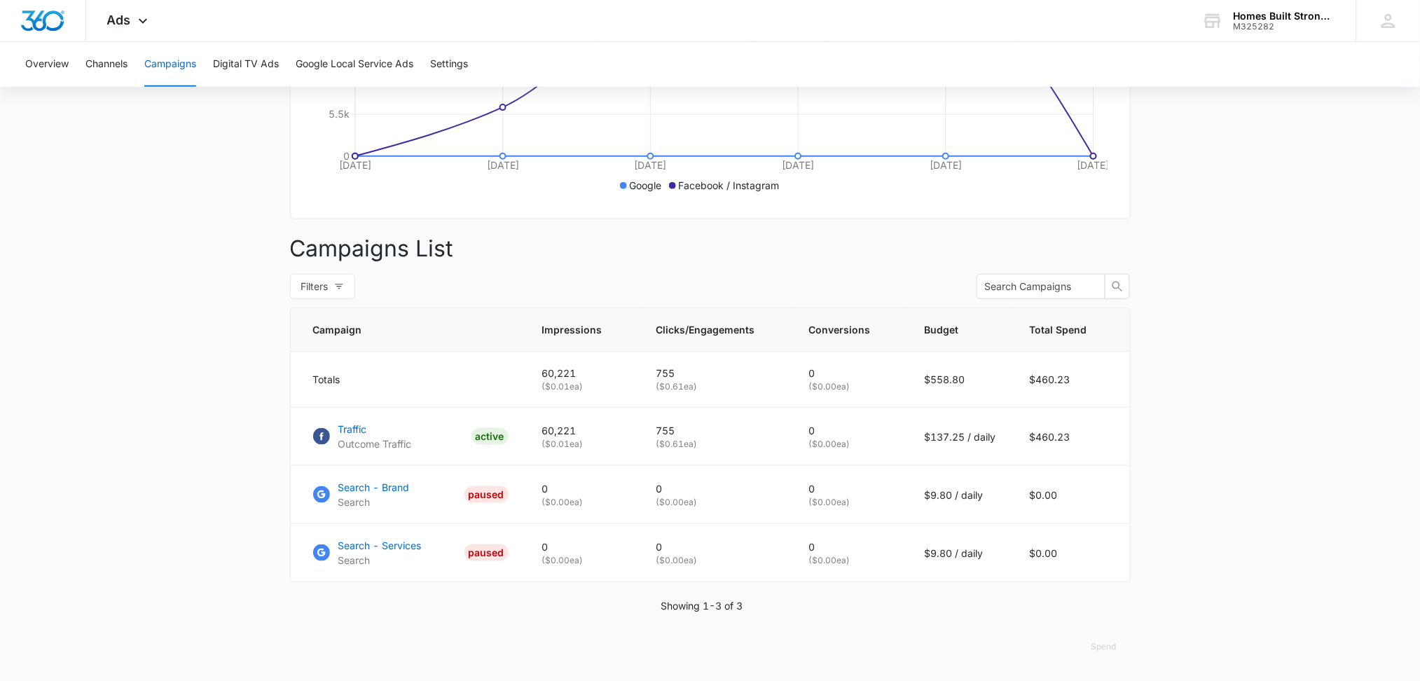
scroll to position [389, 0]
click at [351, 423] on p "Traffic" at bounding box center [375, 429] width 74 height 15
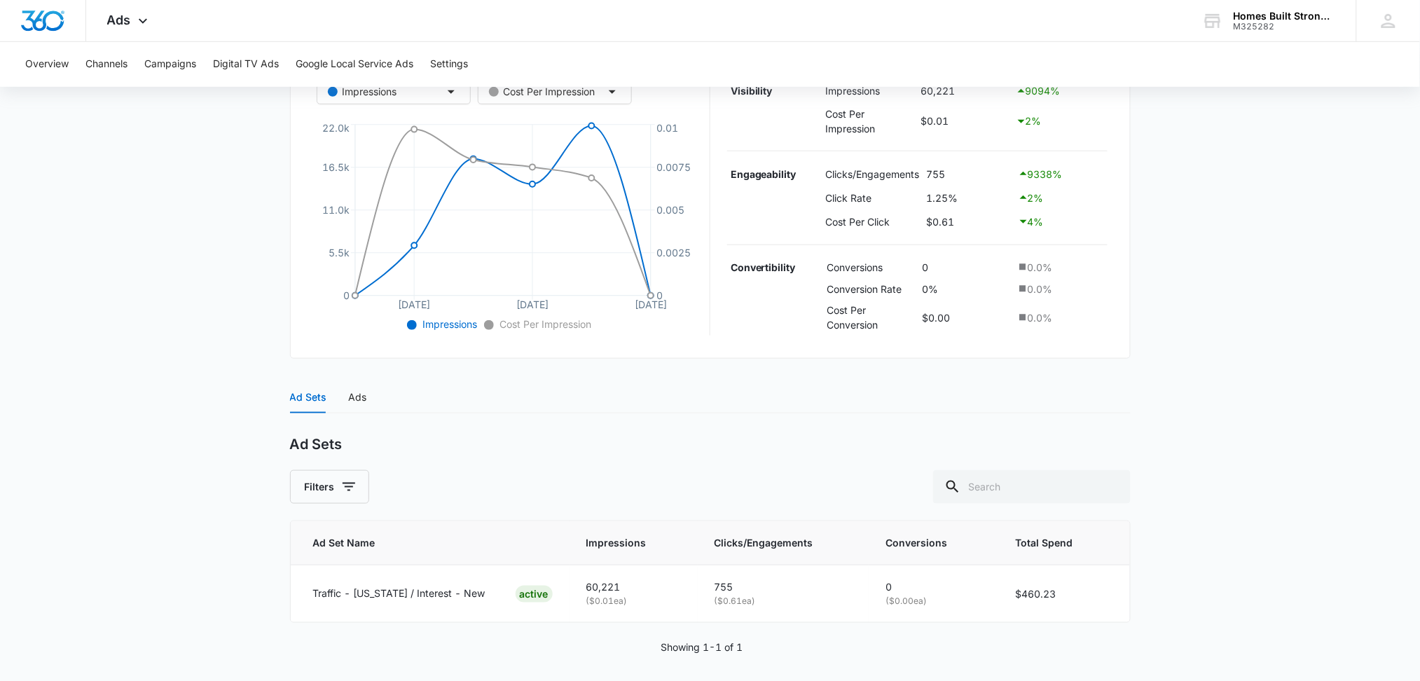
scroll to position [289, 0]
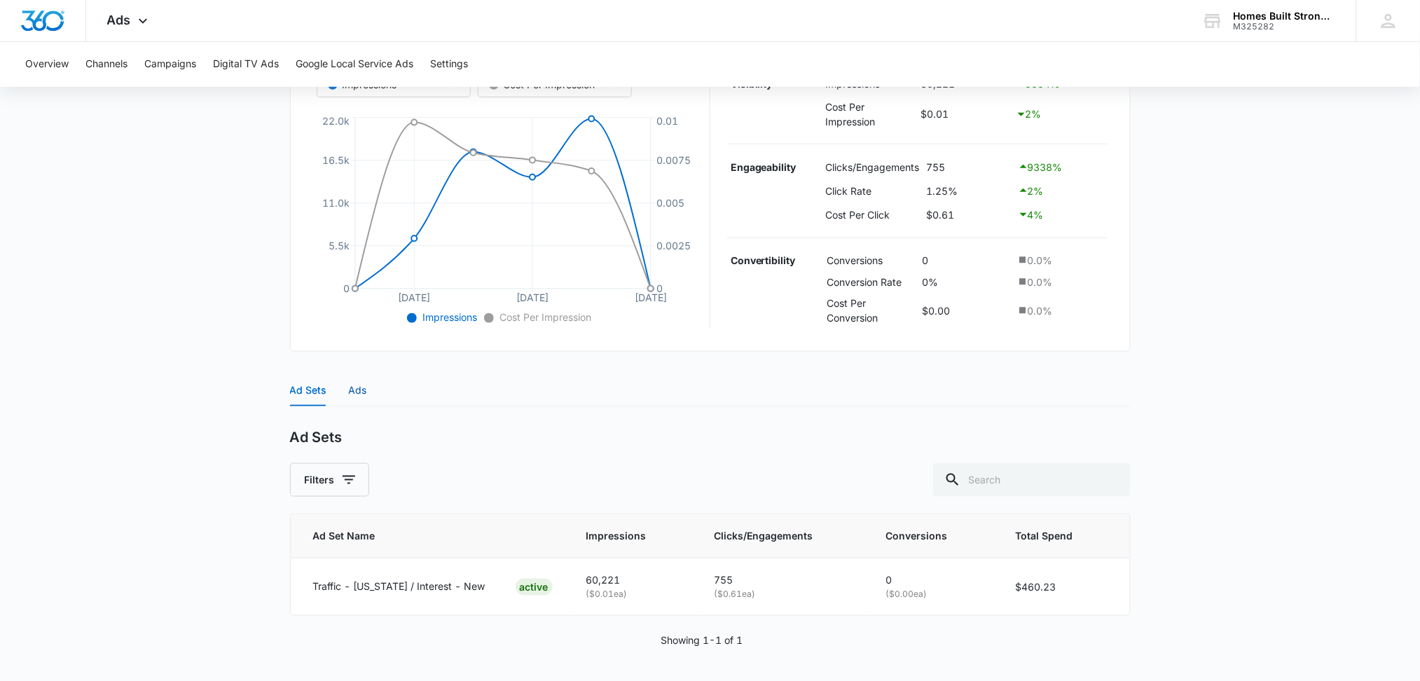
click at [349, 384] on div "Ads" at bounding box center [358, 389] width 18 height 15
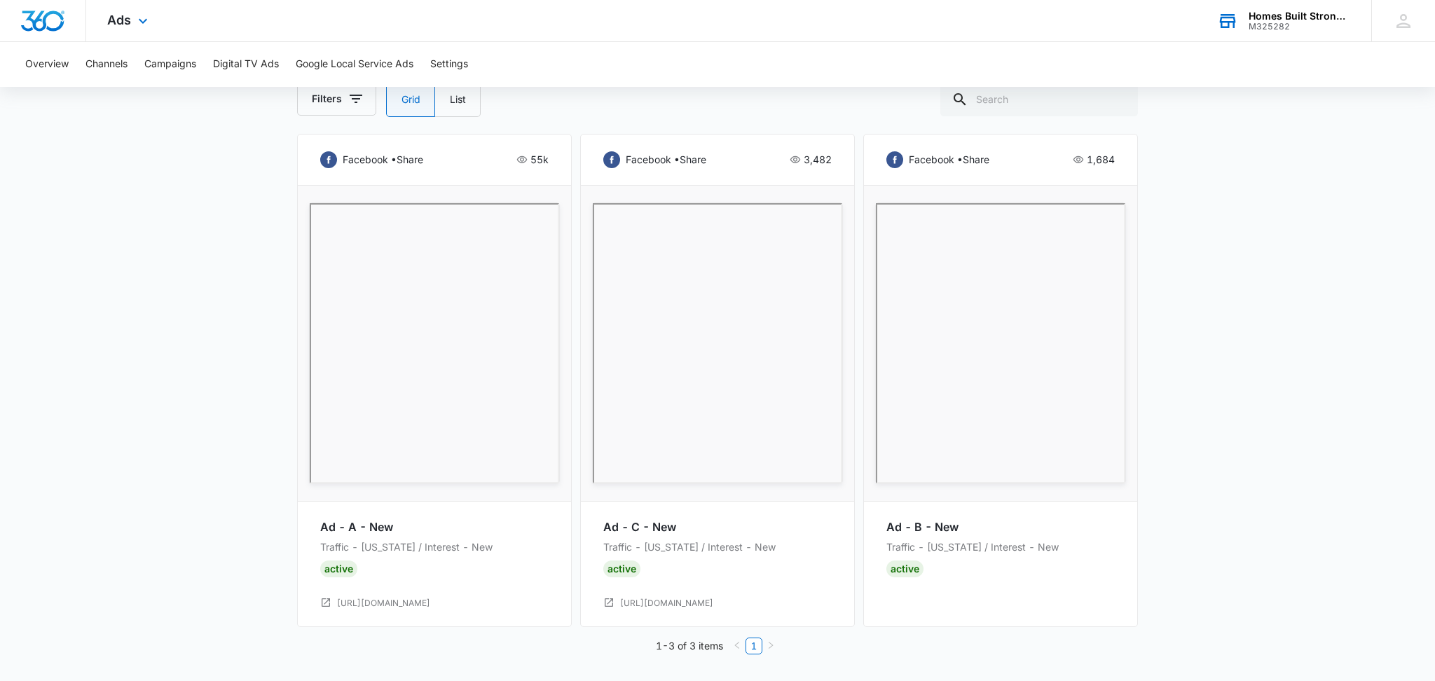
scroll to position [0, 0]
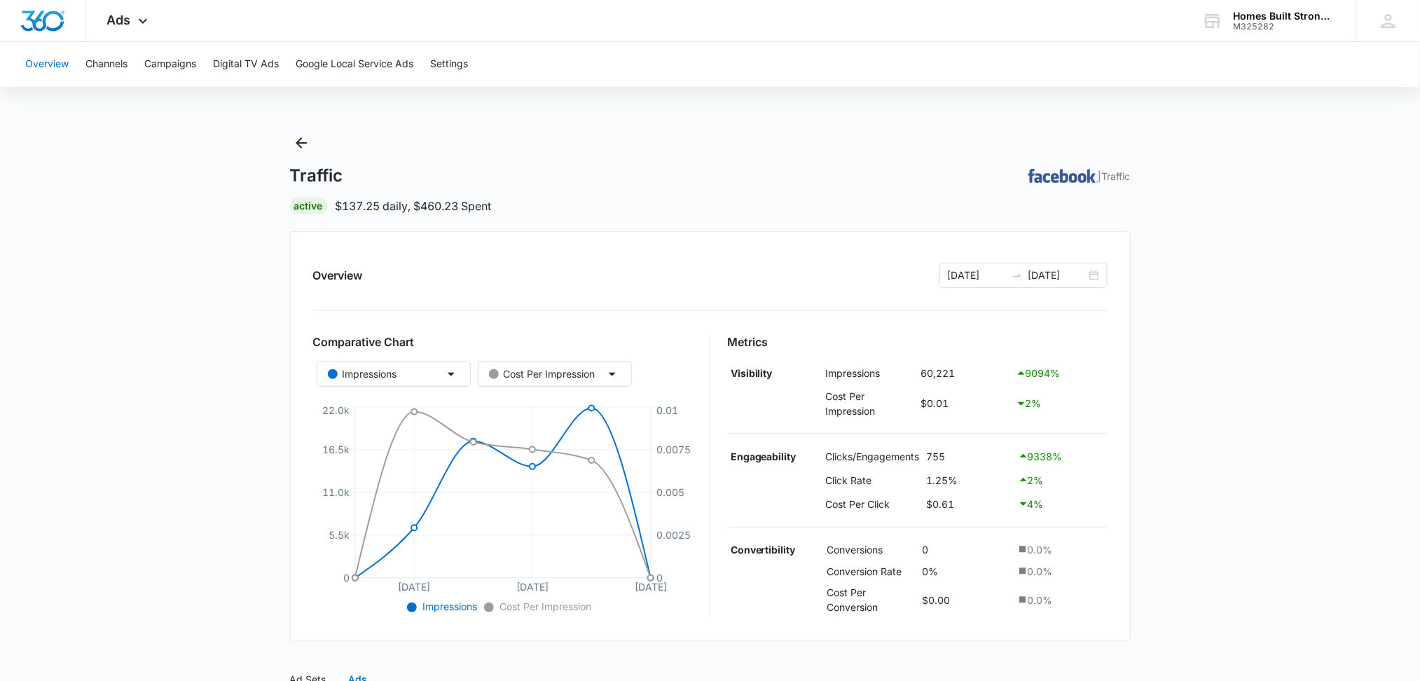
click at [42, 65] on button "Overview" at bounding box center [46, 64] width 43 height 45
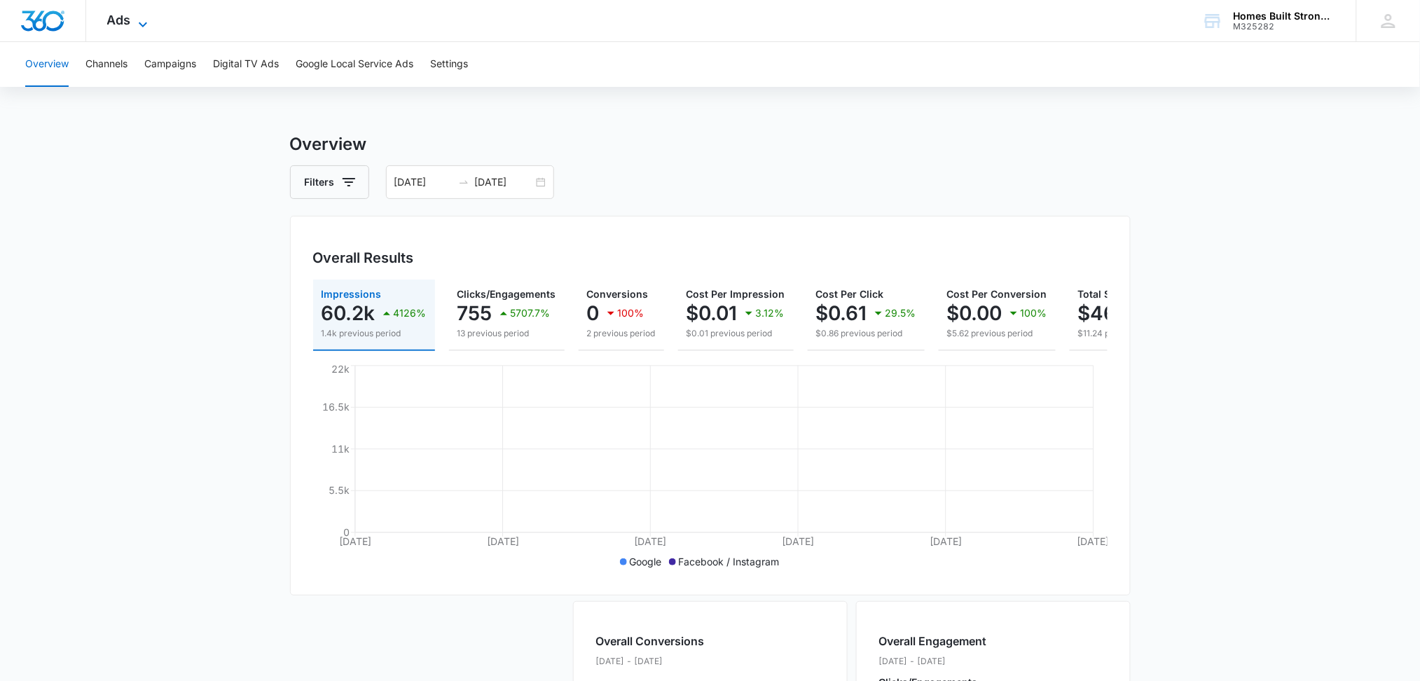
click at [130, 20] on span "Ads" at bounding box center [119, 20] width 24 height 15
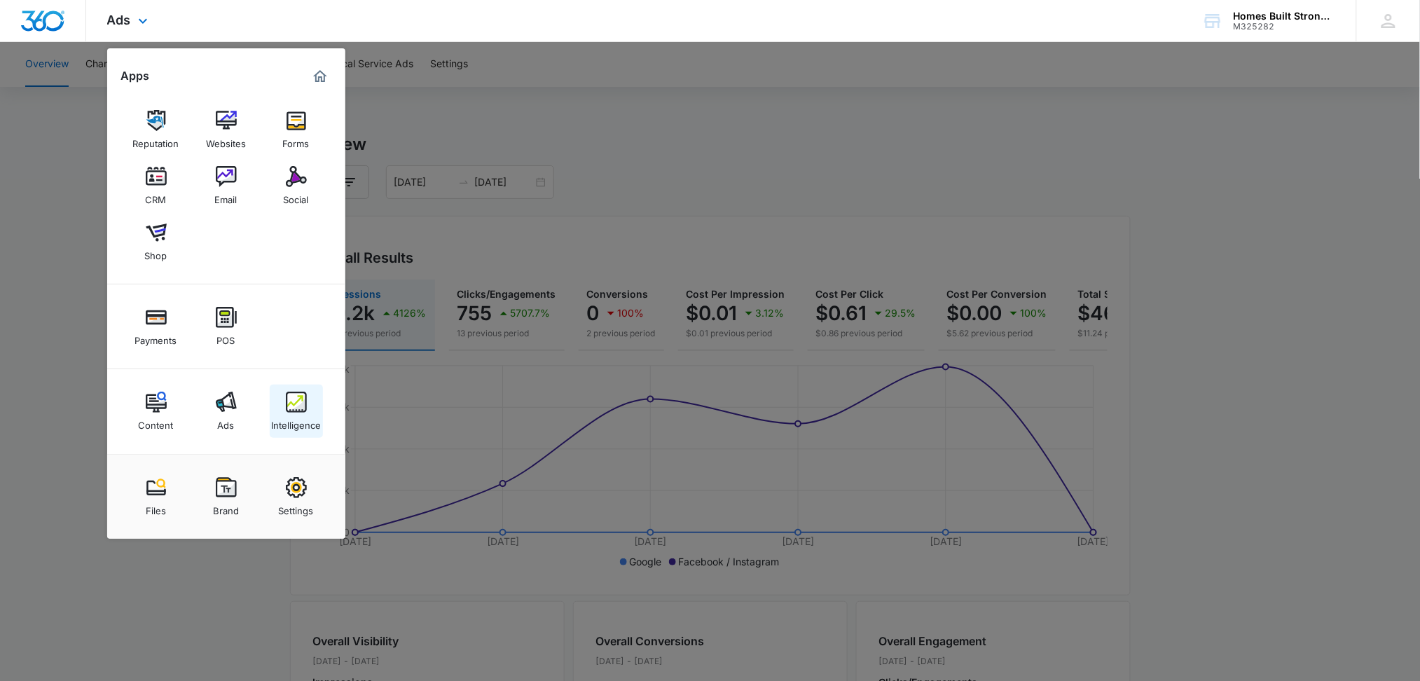
click at [295, 413] on div "Intelligence" at bounding box center [296, 422] width 50 height 18
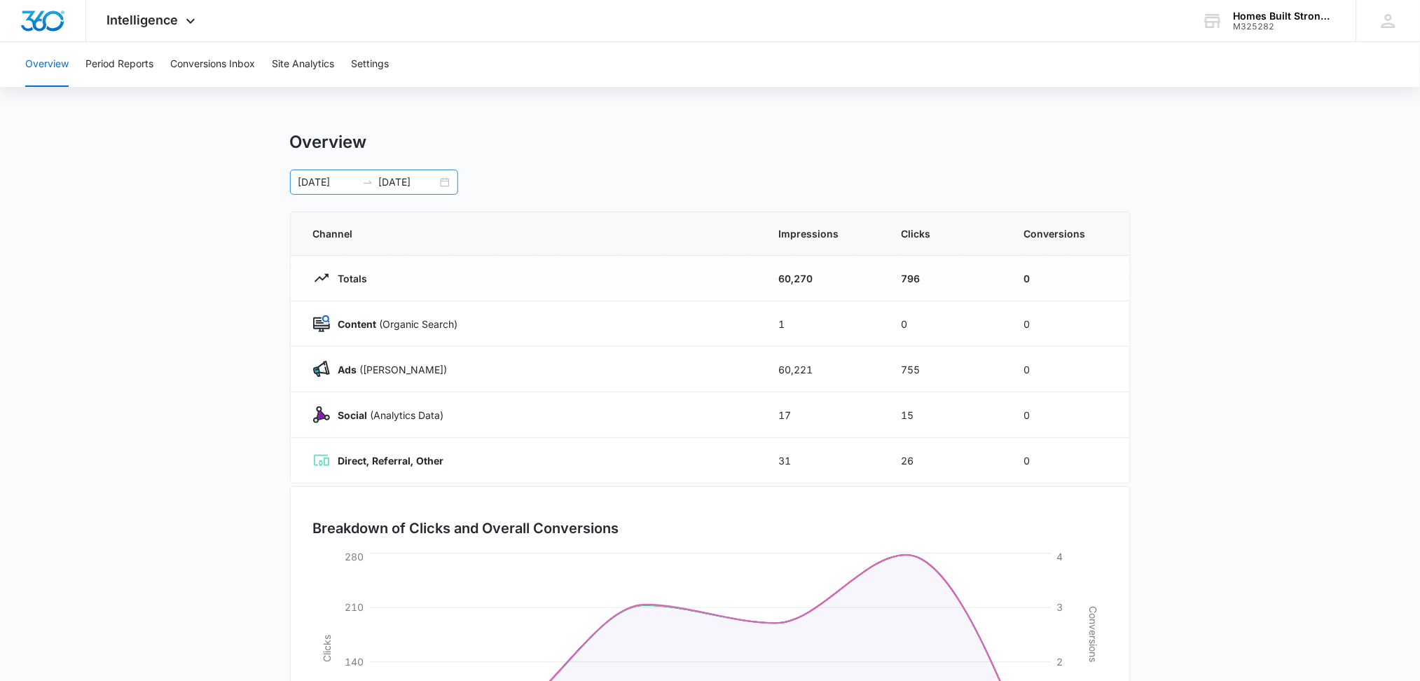
click at [308, 186] on input "10/01/2025" at bounding box center [327, 181] width 58 height 15
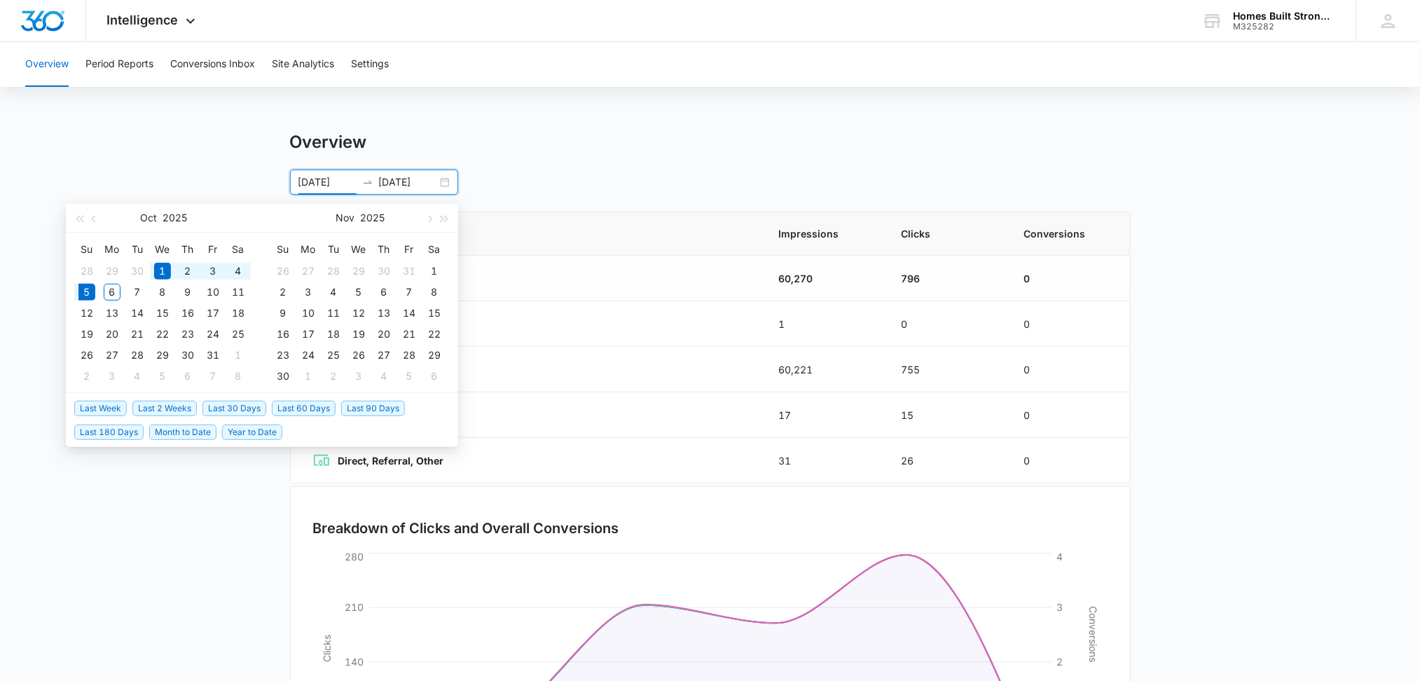
click at [233, 431] on span "Year to Date" at bounding box center [252, 431] width 60 height 15
type input "01/01/2025"
type input "10/05/2025"
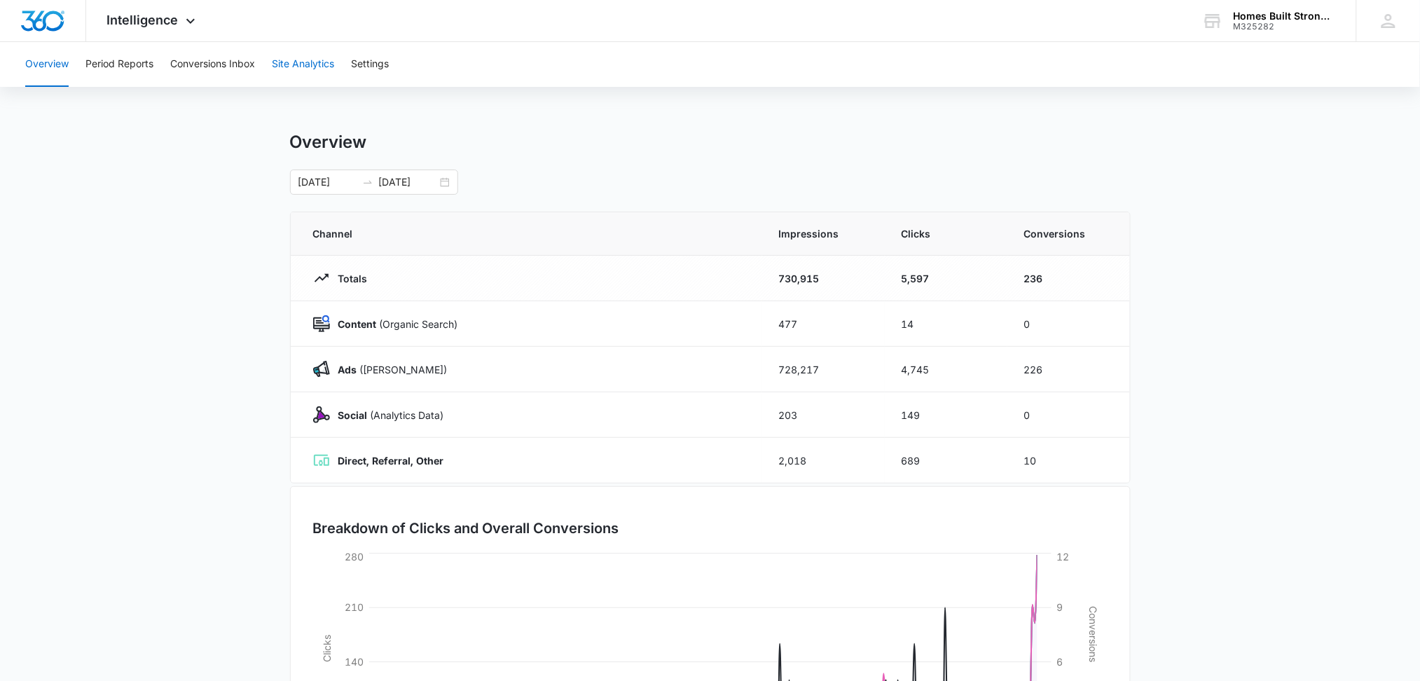
click at [297, 60] on button "Site Analytics" at bounding box center [303, 64] width 62 height 45
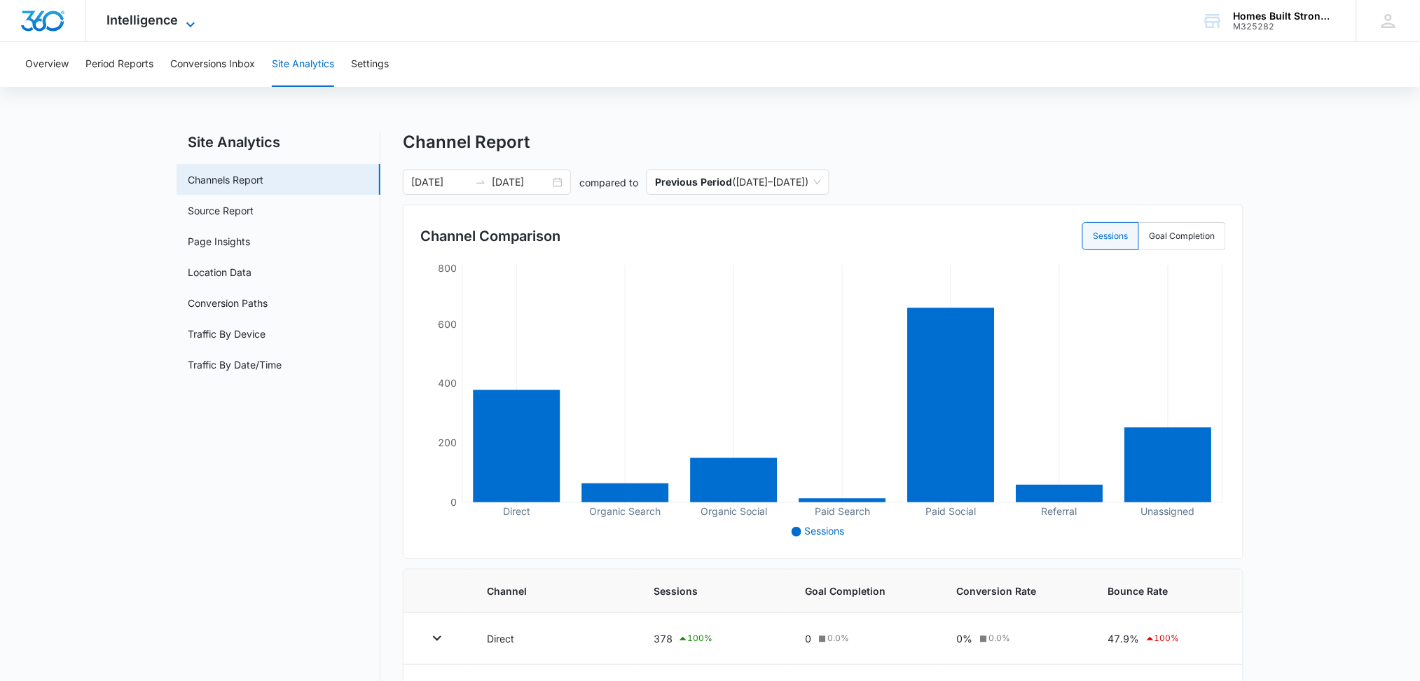
click at [184, 16] on icon at bounding box center [190, 24] width 17 height 17
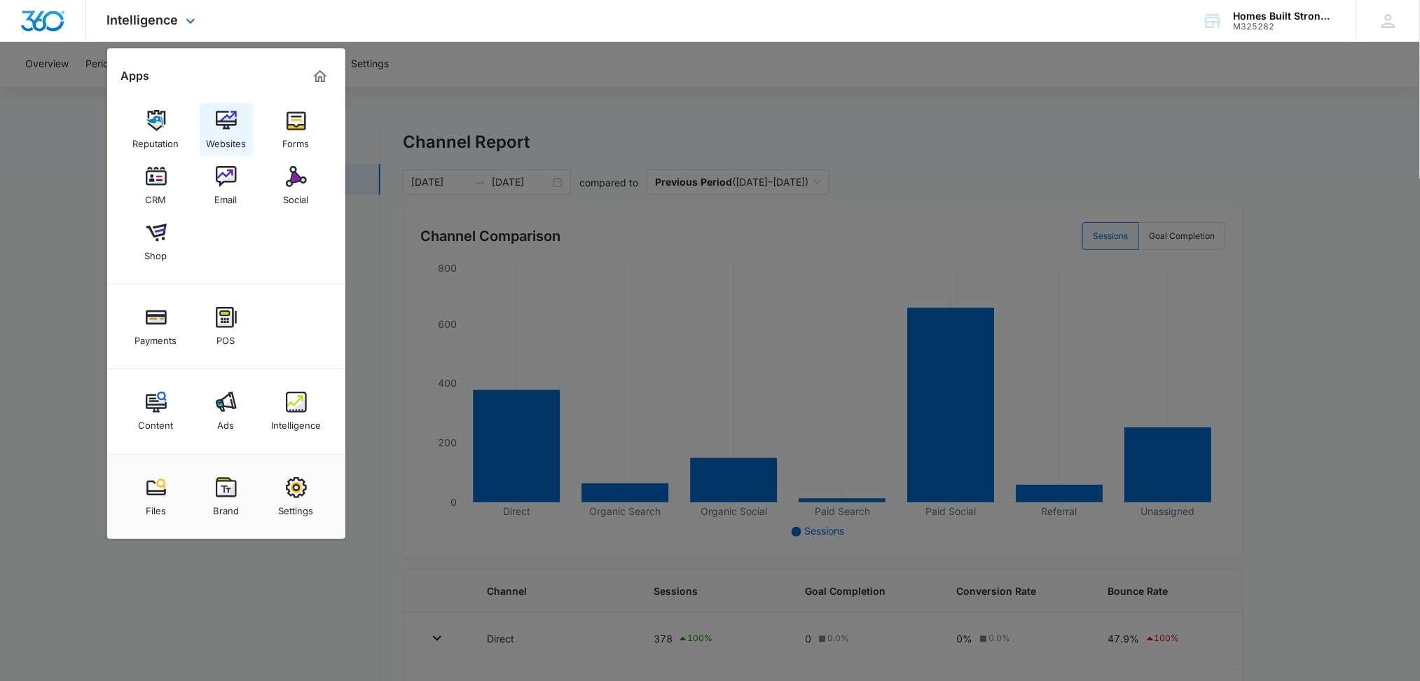
click at [234, 125] on img at bounding box center [226, 120] width 21 height 21
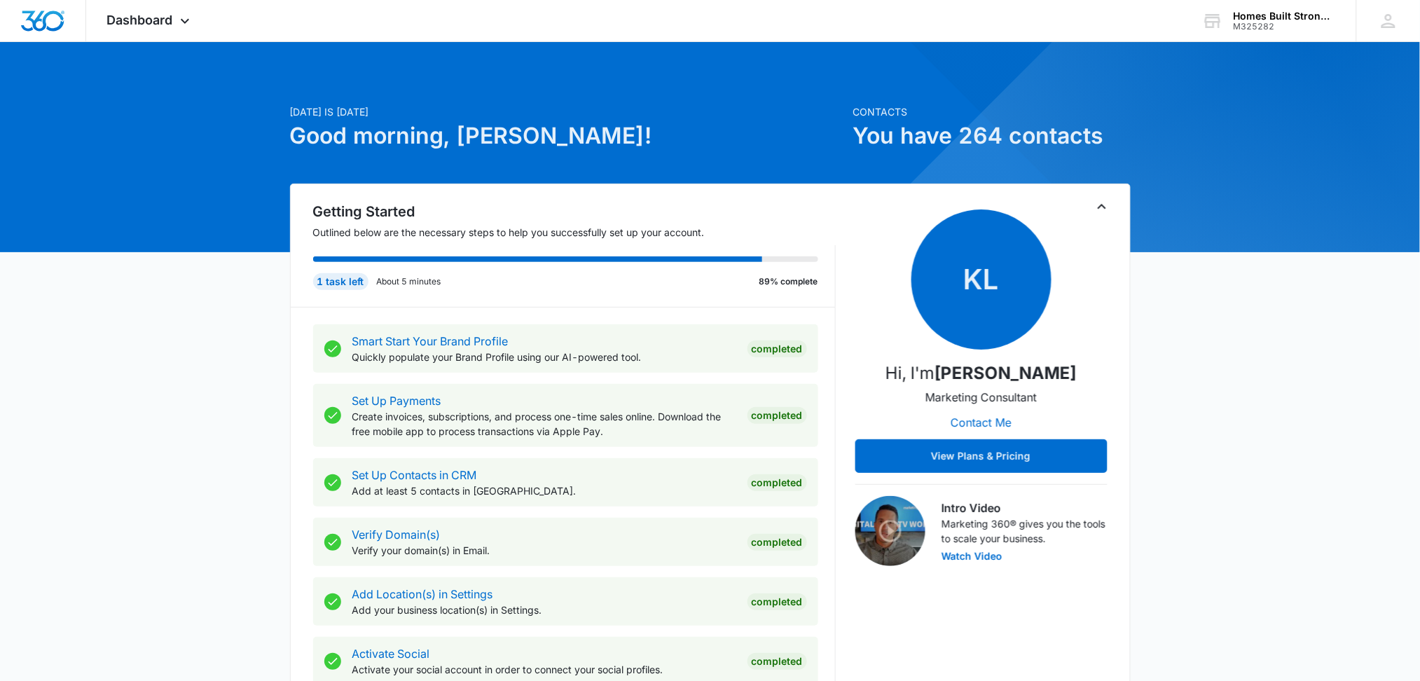
click at [921, 132] on h1 "You have 264 contacts" at bounding box center [991, 136] width 277 height 34
click at [141, 11] on div "Dashboard Apps Reputation Websites Forms CRM Email Social Shop Payments POS Con…" at bounding box center [150, 20] width 128 height 41
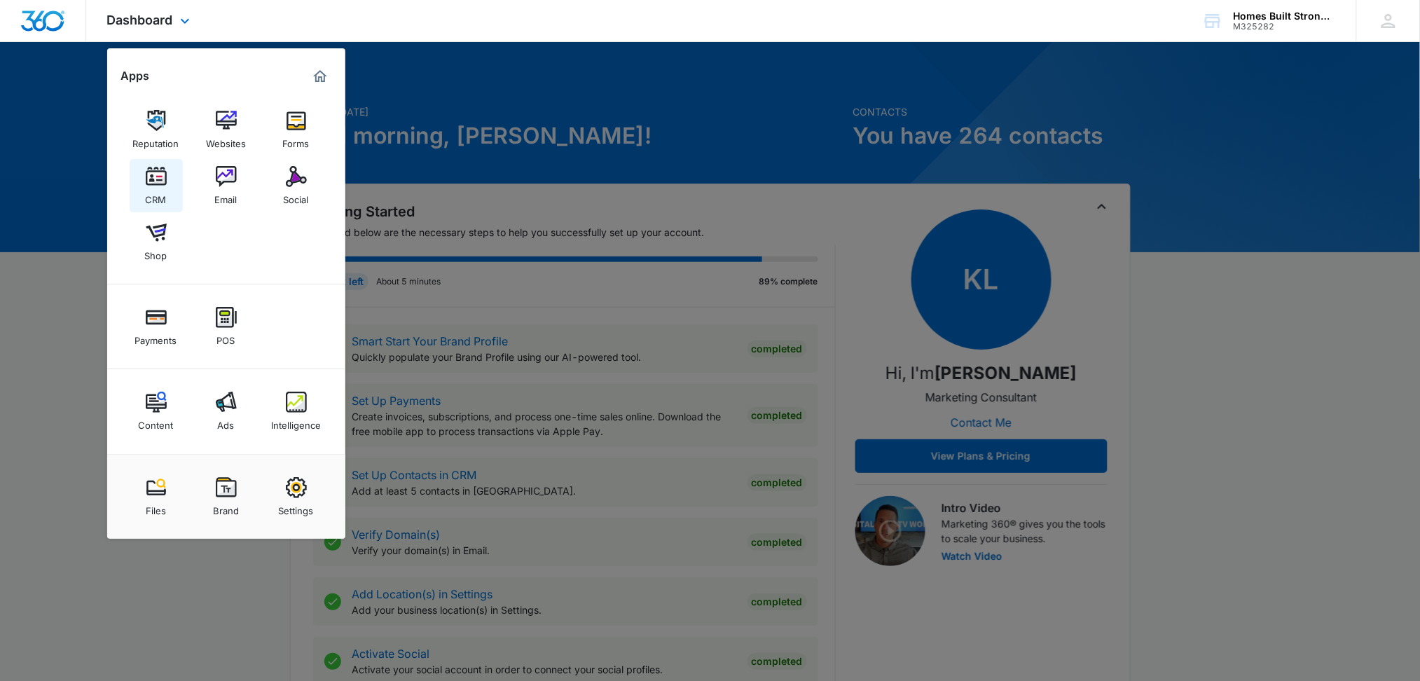
click at [161, 184] on img at bounding box center [156, 176] width 21 height 21
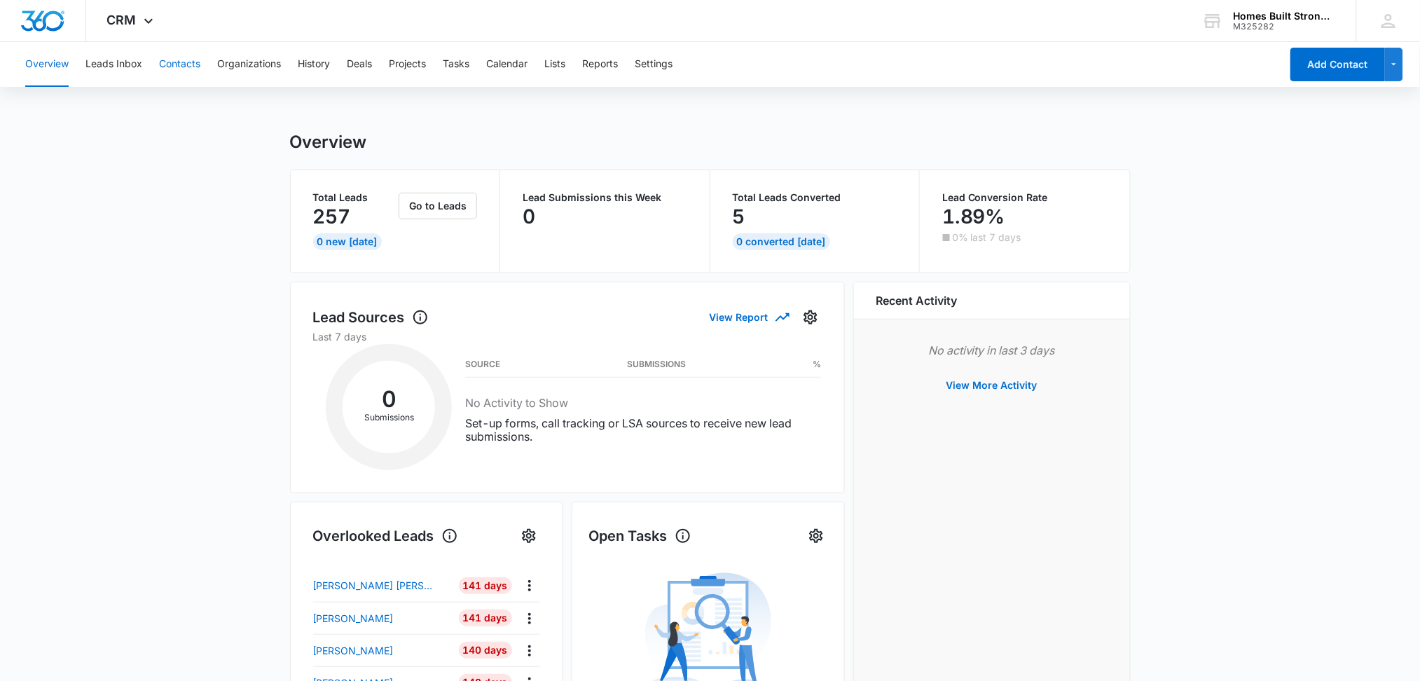
click at [177, 58] on button "Contacts" at bounding box center [179, 64] width 41 height 45
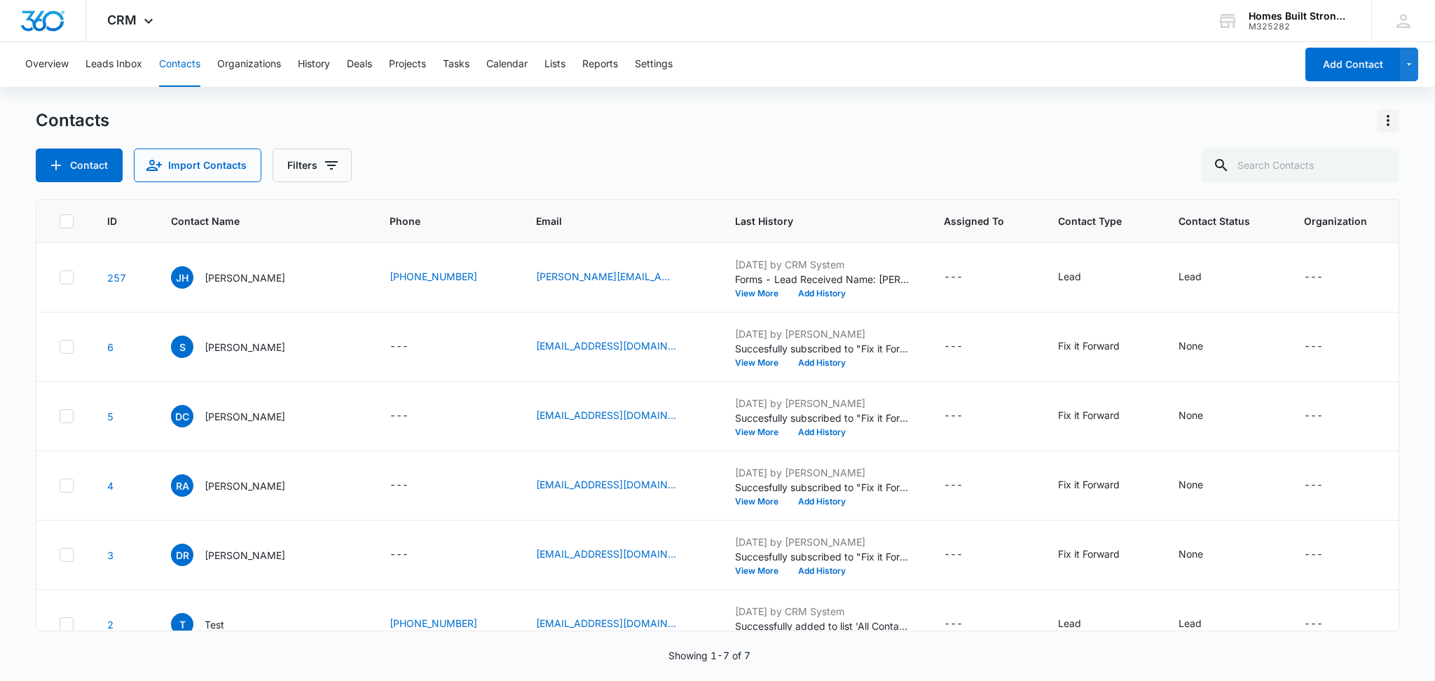
click at [1383, 119] on icon "Actions" at bounding box center [1387, 120] width 17 height 17
click at [1350, 202] on div "Export All Contacts" at bounding box center [1318, 202] width 92 height 10
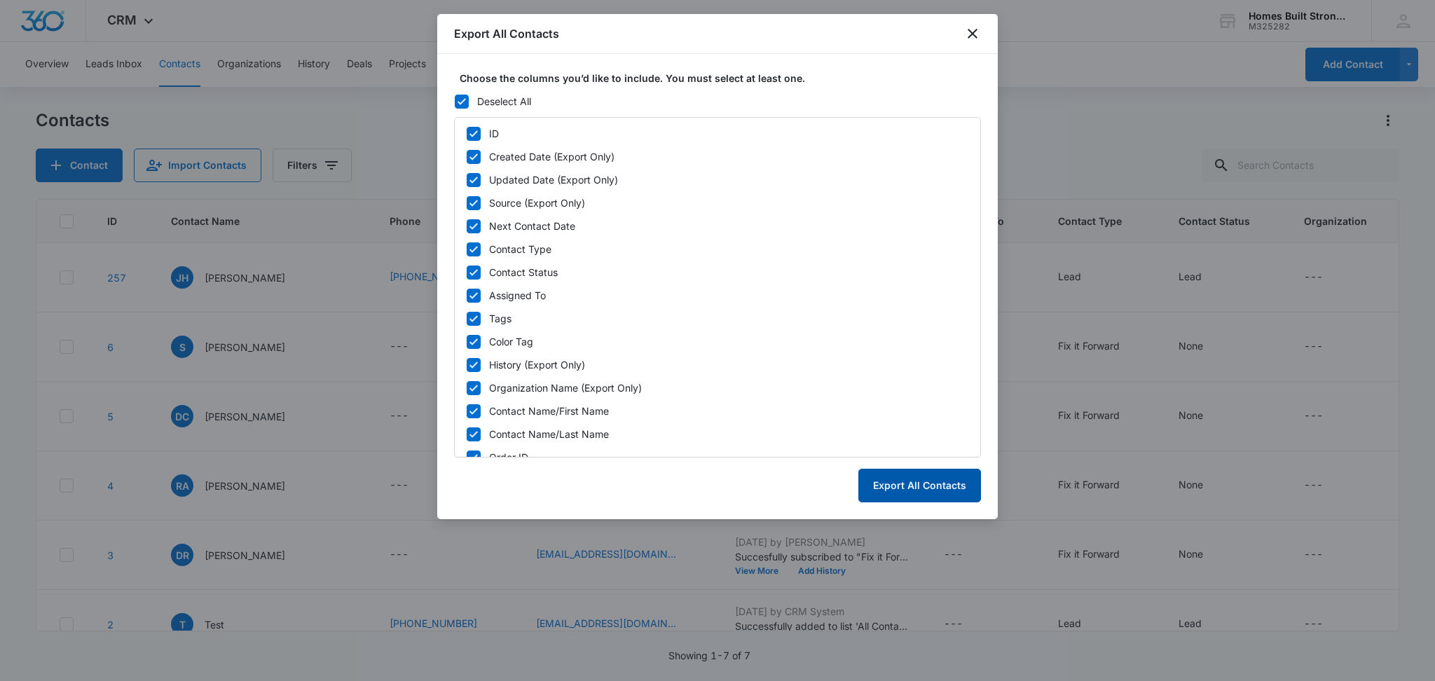
click at [899, 485] on button "Export All Contacts" at bounding box center [919, 486] width 123 height 34
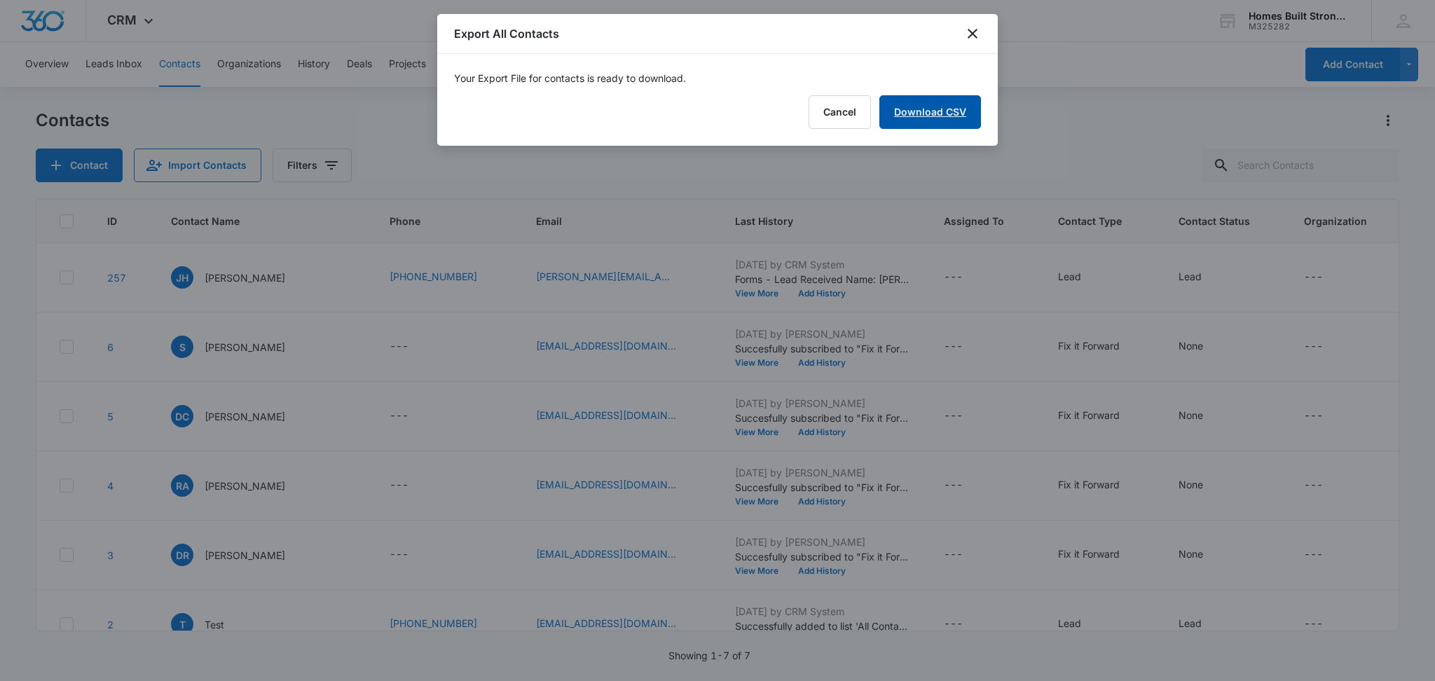
click at [932, 118] on link "Download CSV" at bounding box center [930, 112] width 102 height 34
click at [951, 107] on button "Finish" at bounding box center [951, 112] width 59 height 34
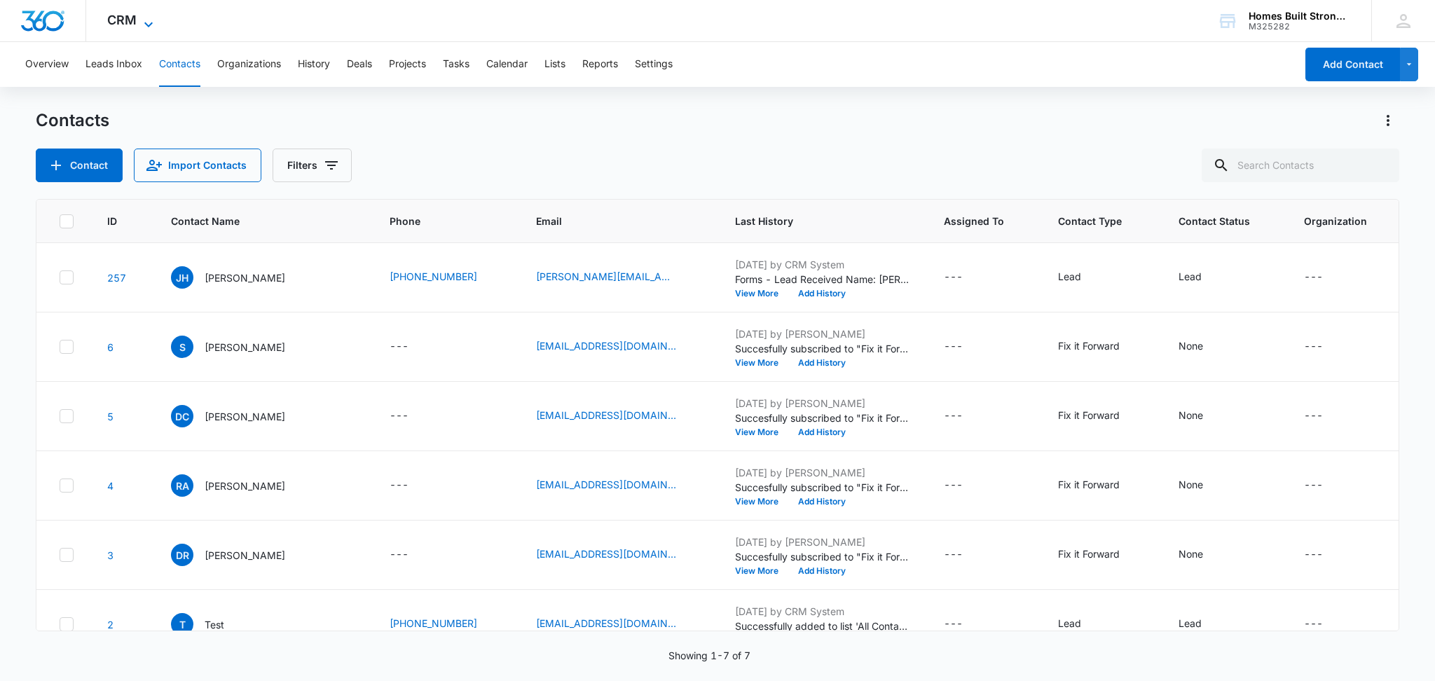
click at [128, 17] on span "CRM" at bounding box center [121, 20] width 29 height 15
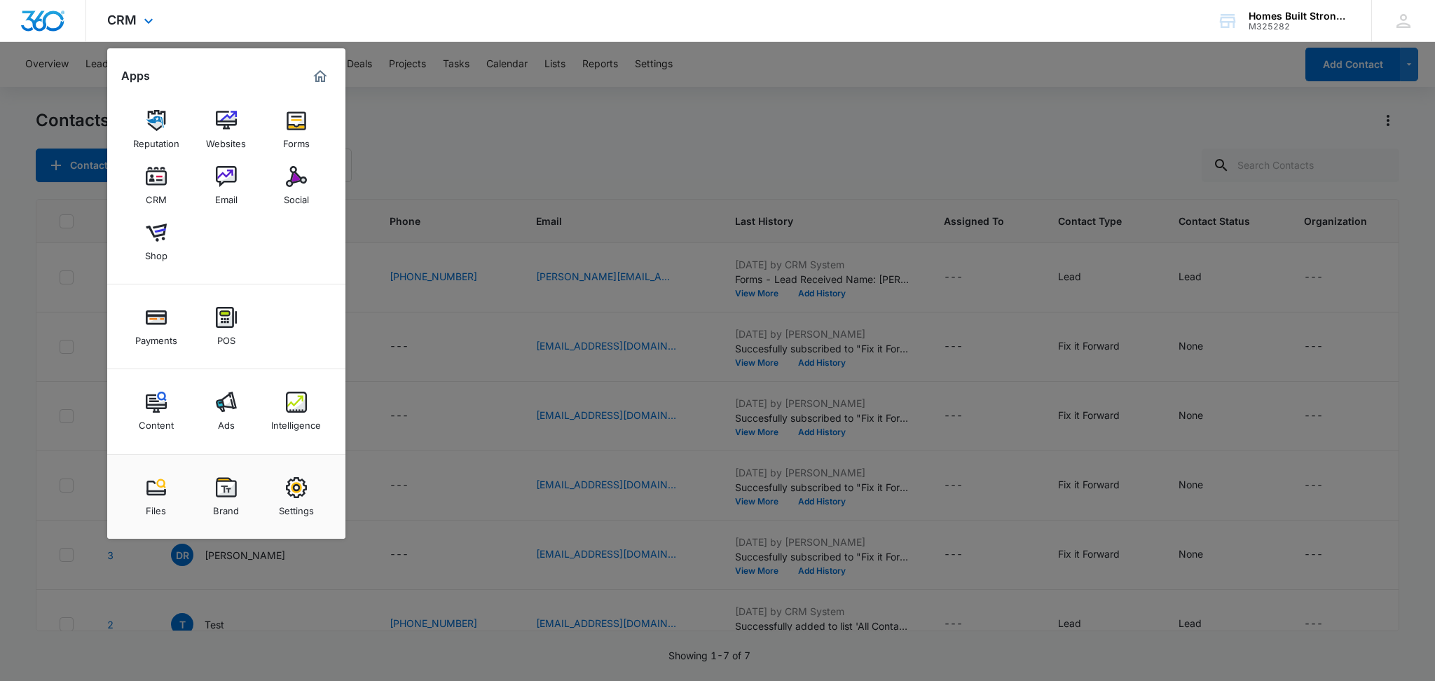
click at [319, 72] on img "Marketing 360® Dashboard" at bounding box center [320, 76] width 17 height 17
